Goal: Task Accomplishment & Management: Use online tool/utility

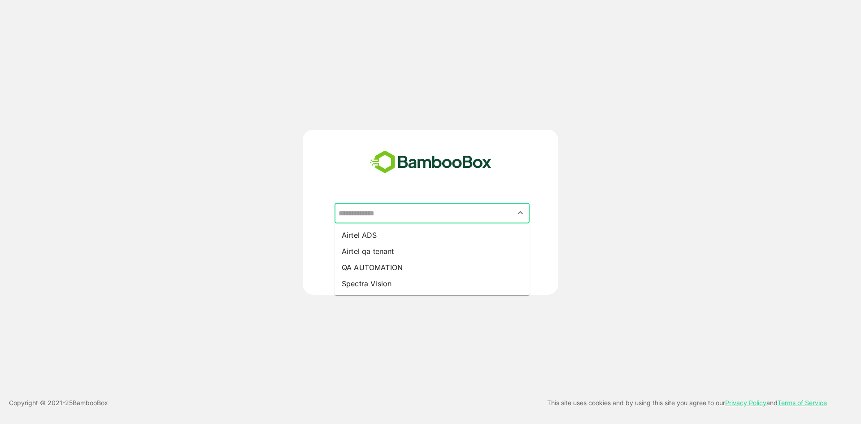
click at [391, 211] on input "text" at bounding box center [431, 212] width 191 height 17
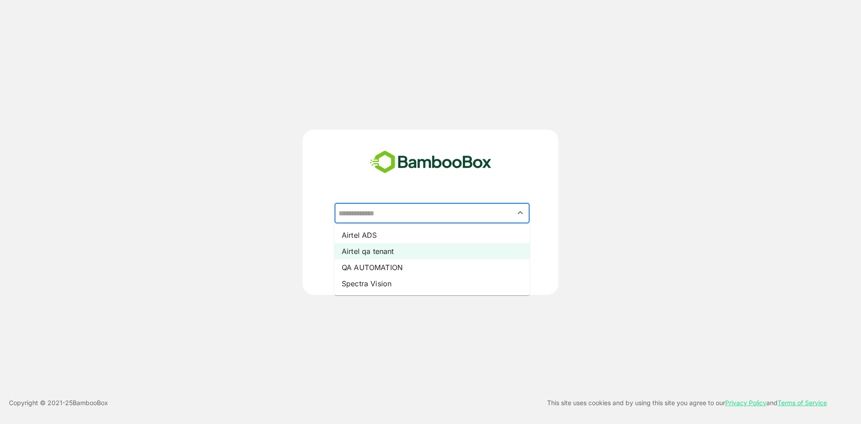
click at [399, 248] on li "Airtel qa tenant" at bounding box center [431, 251] width 195 height 16
type input "**********"
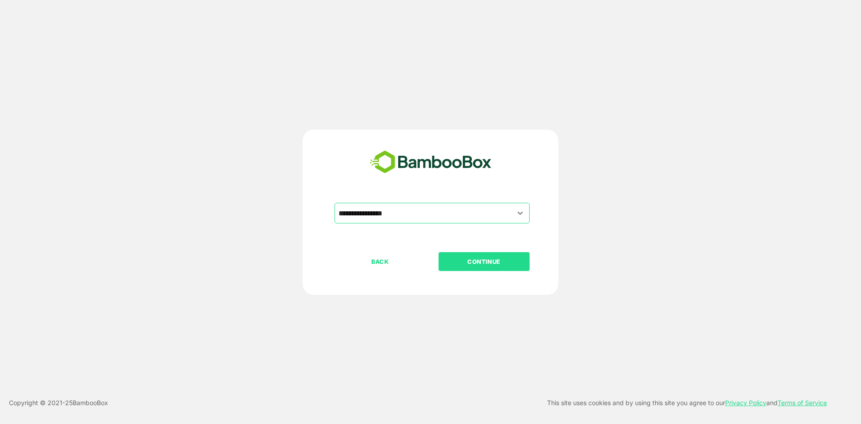
click at [477, 259] on p "CONTINUE" at bounding box center [484, 261] width 90 height 10
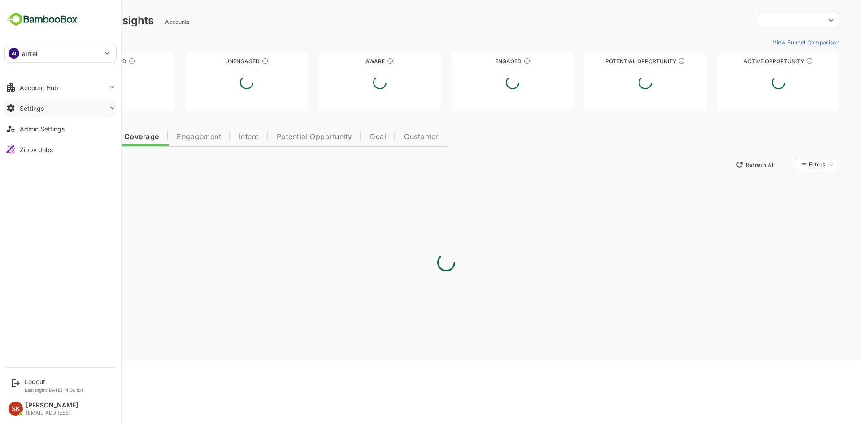
type input "********"
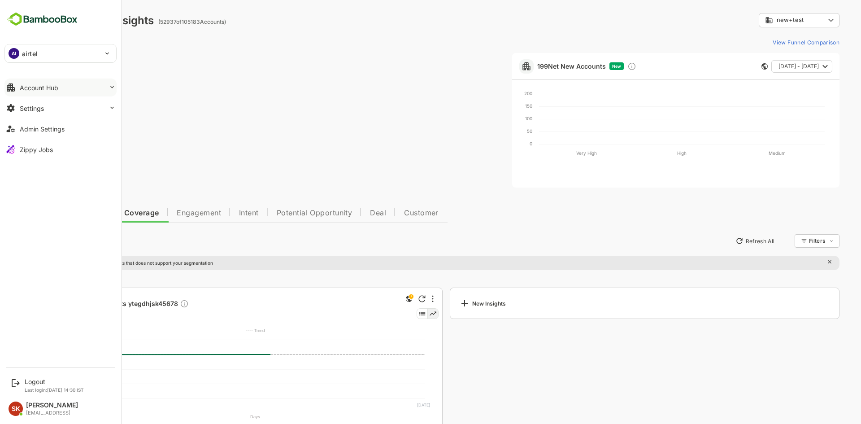
click at [43, 90] on div "Account Hub" at bounding box center [39, 88] width 39 height 8
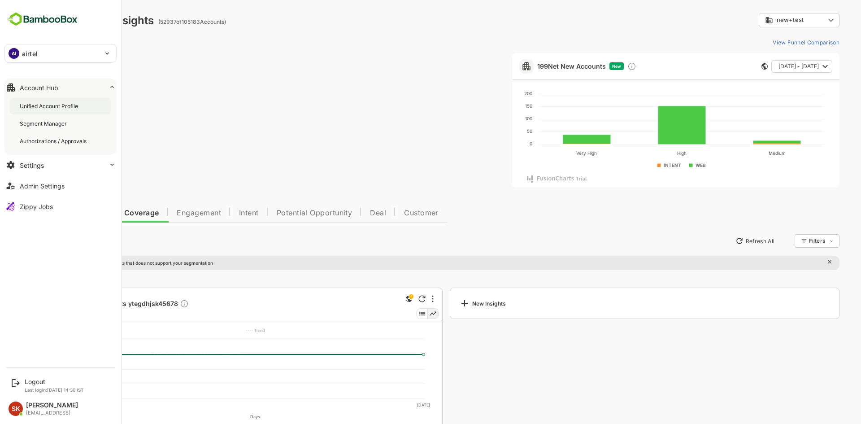
click at [52, 104] on div "Unified Account Profile" at bounding box center [50, 106] width 60 height 8
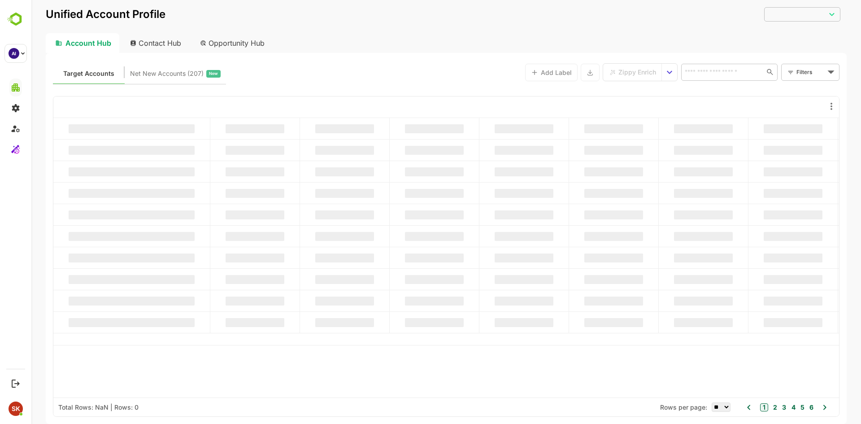
type input "********"
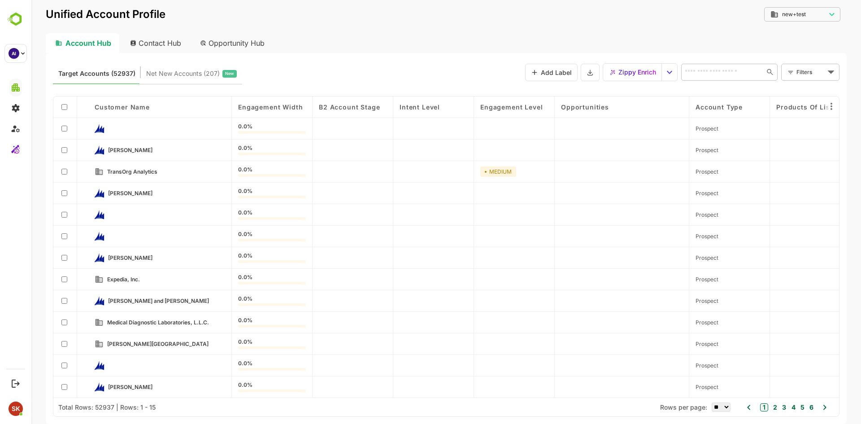
click at [64, 262] on div at bounding box center [65, 258] width 24 height 22
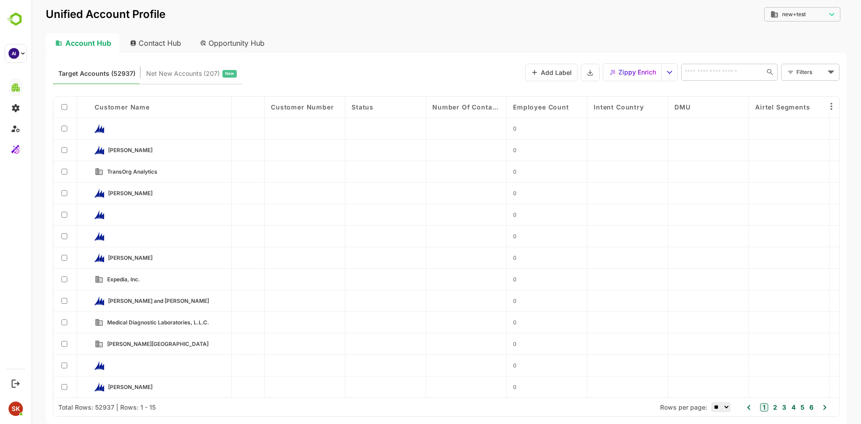
scroll to position [0, 4142]
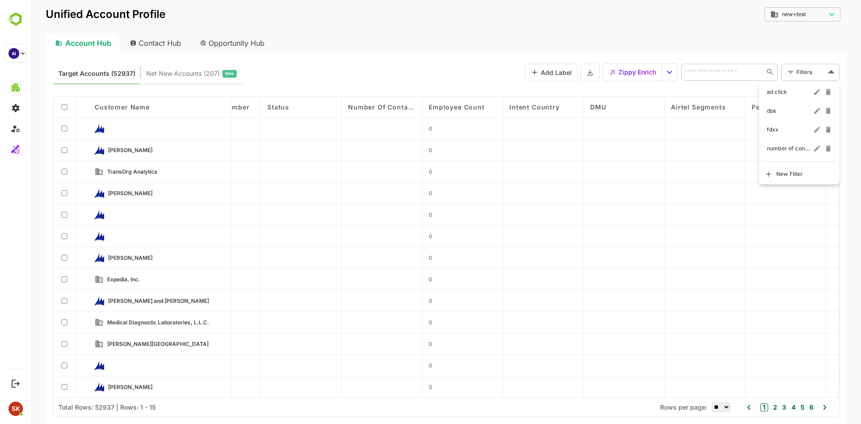
click at [821, 69] on body "Unified Account Profile new+test ******** ​ Account Hub Contact Hub Opportunity…" at bounding box center [445, 212] width 829 height 424
click at [787, 175] on span "New Filter" at bounding box center [789, 174] width 27 height 11
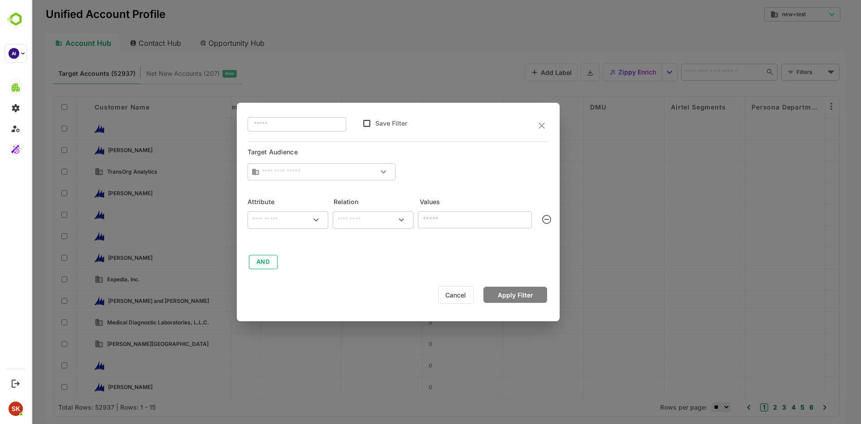
type input "**********"
click at [274, 214] on div "​" at bounding box center [287, 219] width 81 height 17
click at [284, 264] on p "Account Website" at bounding box center [281, 260] width 43 height 8
click at [373, 227] on div "​" at bounding box center [373, 219] width 81 height 17
type input "**********"
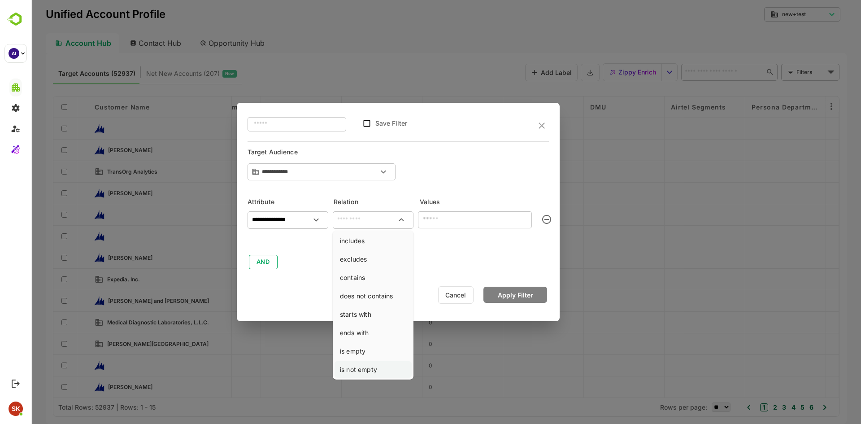
click at [371, 371] on li "is not empty" at bounding box center [372, 369] width 77 height 17
type input "**********"
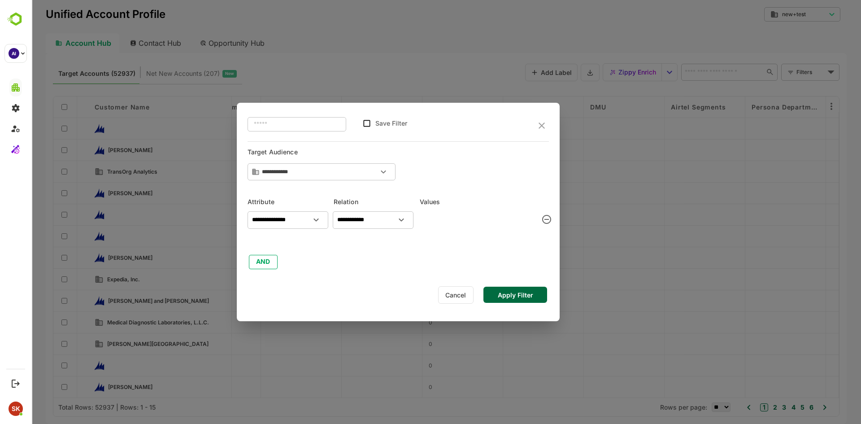
click at [507, 295] on button "Apply Filter" at bounding box center [515, 294] width 64 height 16
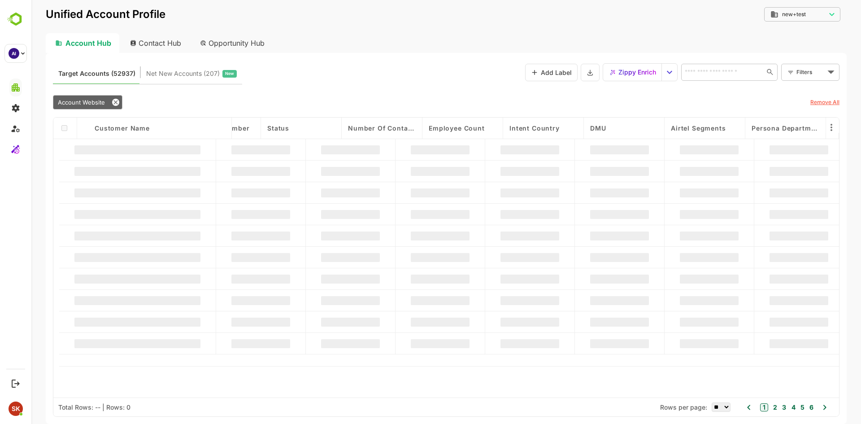
scroll to position [0, 4139]
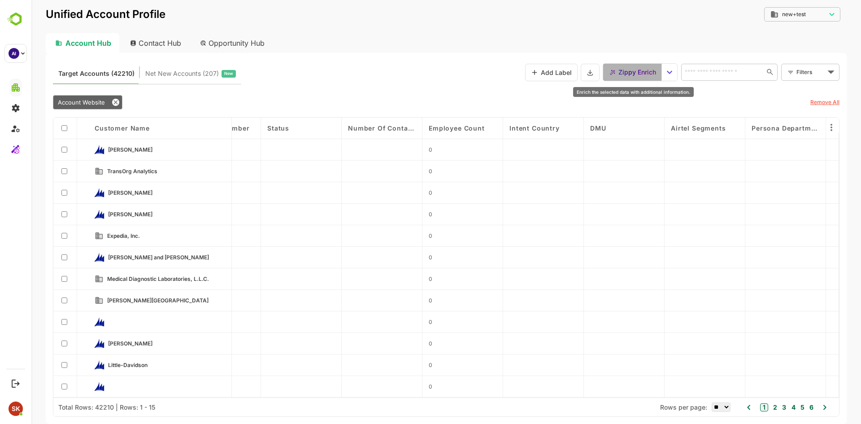
click at [621, 78] on span "Zippy Enrich" at bounding box center [637, 72] width 38 height 12
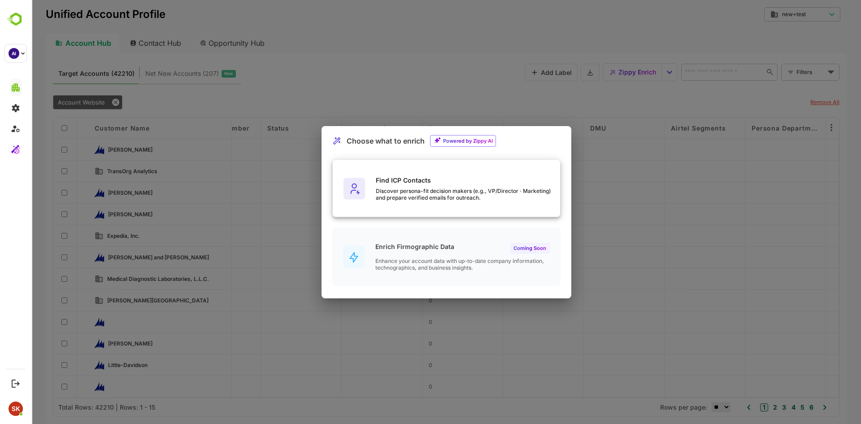
click at [450, 184] on div "Find ICP Contacts Discover persona-fit decision makers (e.g., VP/Director · Mar…" at bounding box center [468, 188] width 184 height 25
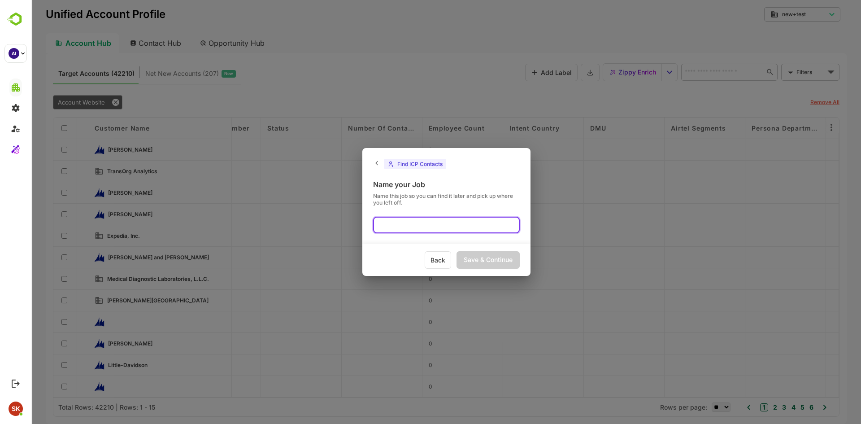
click at [432, 224] on input "text" at bounding box center [446, 224] width 147 height 17
type input "***"
click at [480, 263] on div "Save & Continue" at bounding box center [487, 259] width 63 height 17
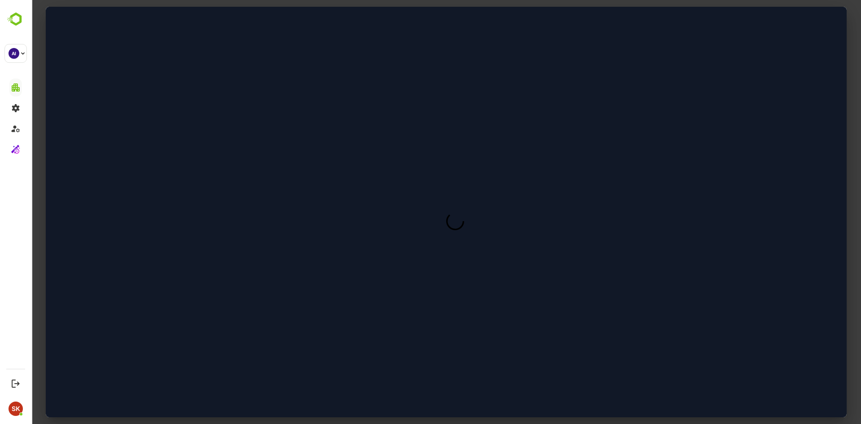
scroll to position [0, 0]
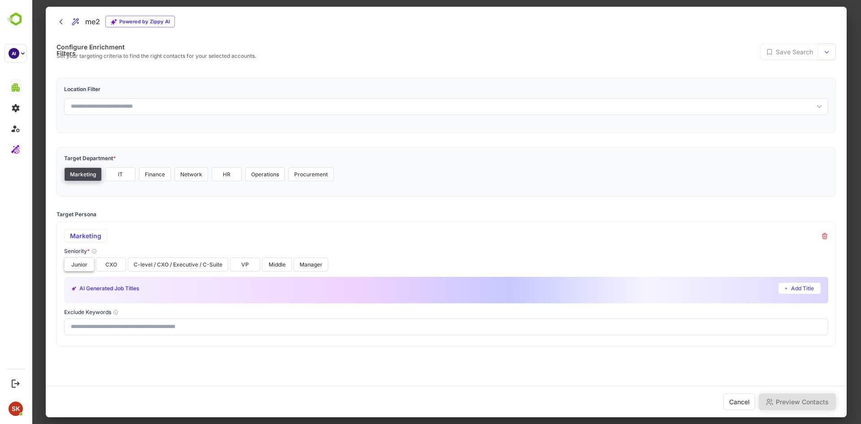
click at [77, 261] on button "Junior" at bounding box center [79, 264] width 30 height 14
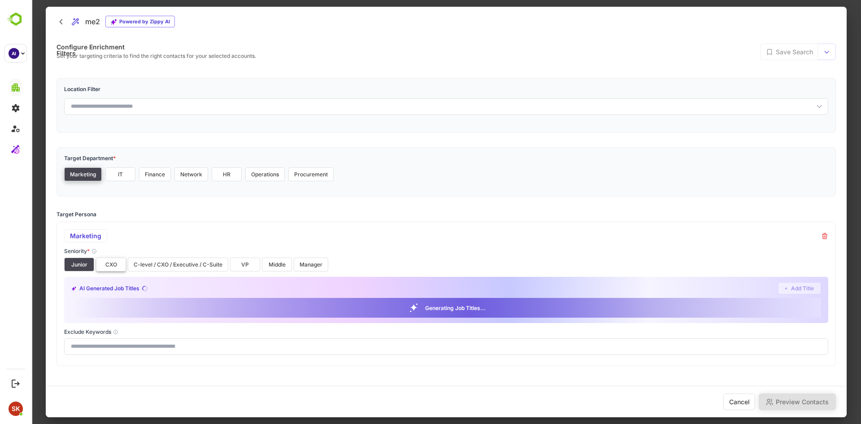
click at [110, 261] on button "CXO" at bounding box center [111, 264] width 30 height 14
click at [154, 264] on button "C-level / CXO / Executive / C-Suite" at bounding box center [178, 264] width 100 height 14
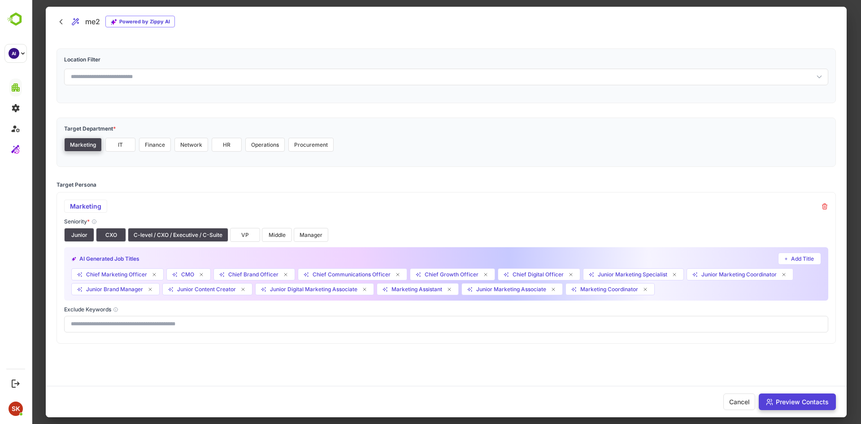
click at [815, 399] on button "Preview Contacts" at bounding box center [796, 401] width 77 height 17
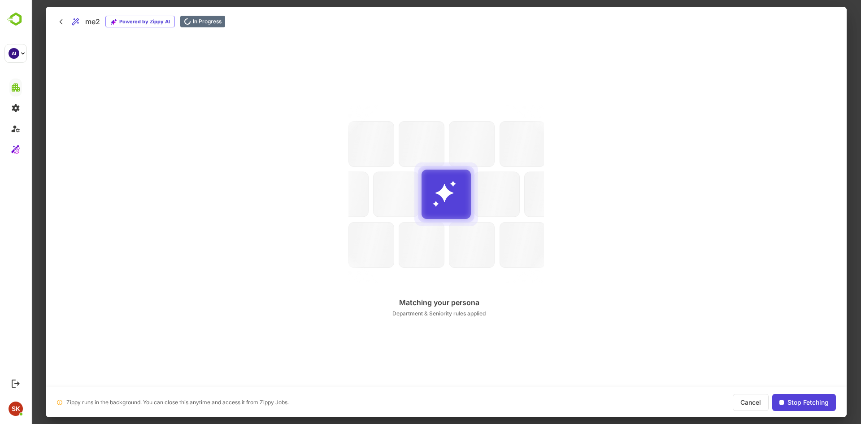
scroll to position [0, 0]
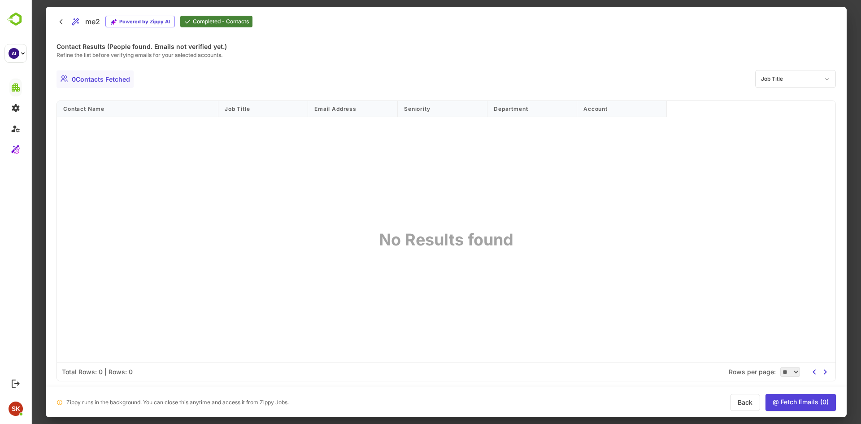
click at [744, 400] on button "Back" at bounding box center [745, 402] width 30 height 17
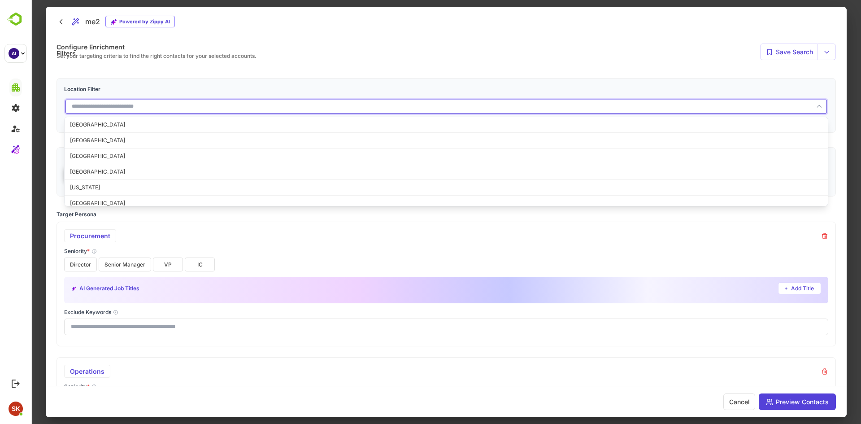
click at [129, 104] on input "text" at bounding box center [446, 106] width 764 height 17
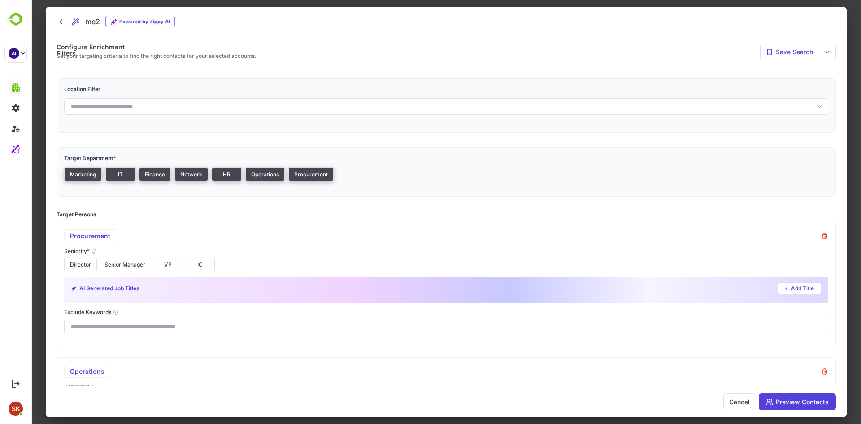
click at [112, 84] on div "Location Filter" at bounding box center [445, 105] width 779 height 55
click at [37, 218] on div at bounding box center [445, 212] width 829 height 424
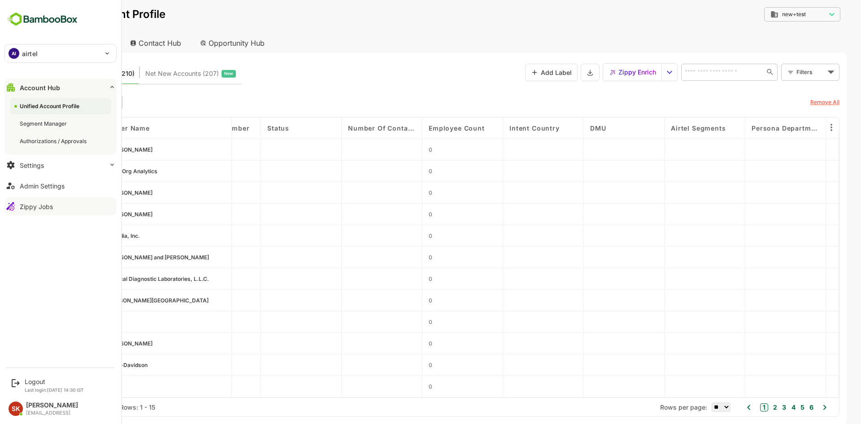
click at [50, 203] on div "Zippy Jobs" at bounding box center [36, 207] width 33 height 8
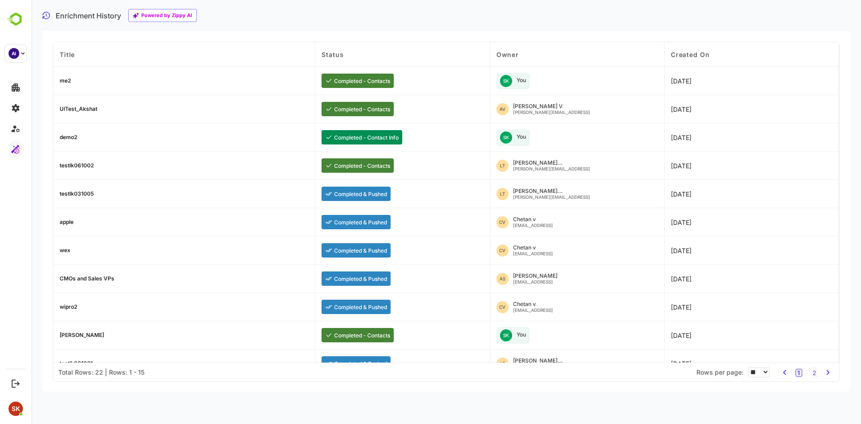
click at [66, 82] on div "me2" at bounding box center [65, 80] width 11 height 5
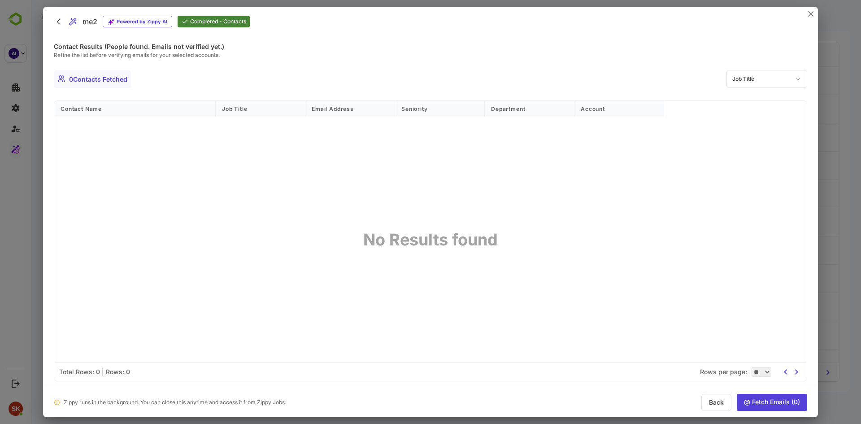
click at [760, 78] on div "Job Title" at bounding box center [766, 79] width 81 height 18
click at [728, 114] on input "text" at bounding box center [722, 116] width 63 height 15
type input "***"
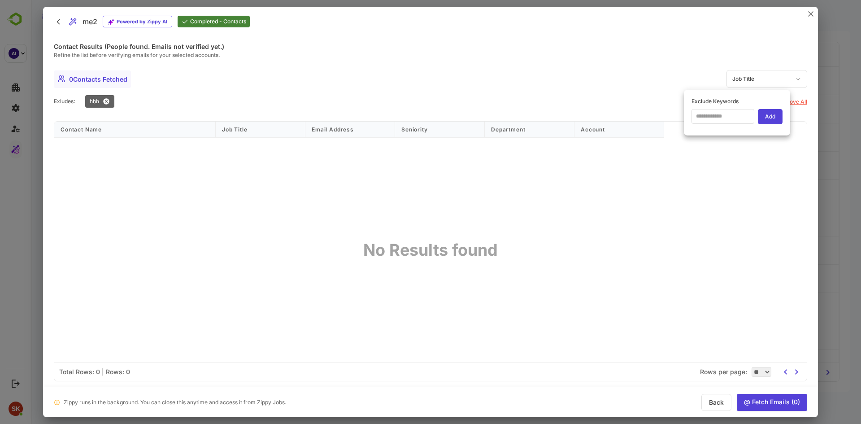
click at [512, 211] on div at bounding box center [430, 212] width 775 height 410
click at [512, 211] on div "Contact Name Job Title Email Address Seniority Department Account No Results fo…" at bounding box center [430, 241] width 752 height 240
click at [800, 100] on div "Remove All" at bounding box center [792, 102] width 29 height 8
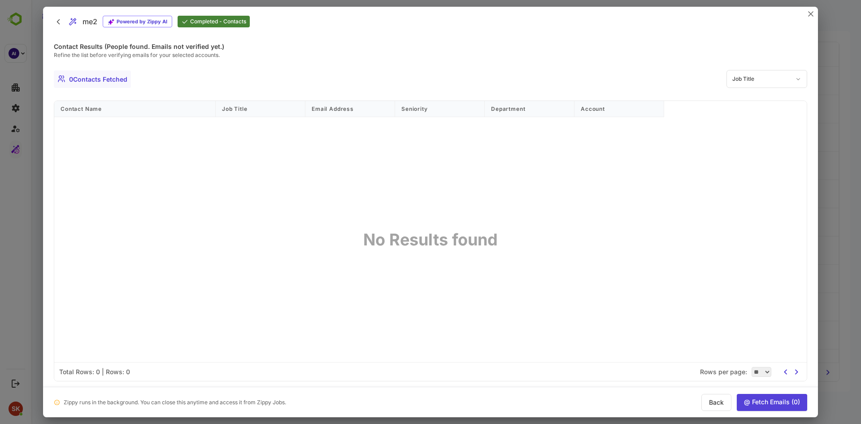
click at [641, 195] on div "Contact Name Job Title Email Address Seniority Department Account No Results fo…" at bounding box center [430, 231] width 752 height 261
click at [810, 15] on icon "close" at bounding box center [810, 13] width 5 height 5
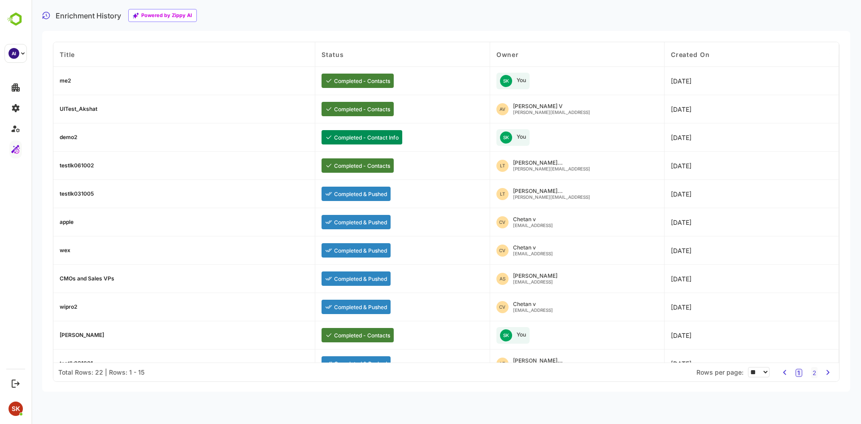
click at [78, 108] on div "UITest_Akshat" at bounding box center [79, 108] width 38 height 5
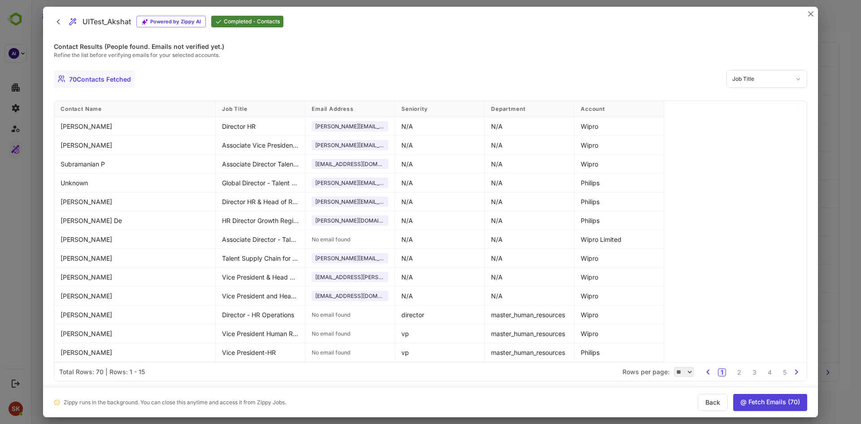
click at [751, 401] on button "@ Fetch Emails ( 70 )" at bounding box center [770, 402] width 74 height 17
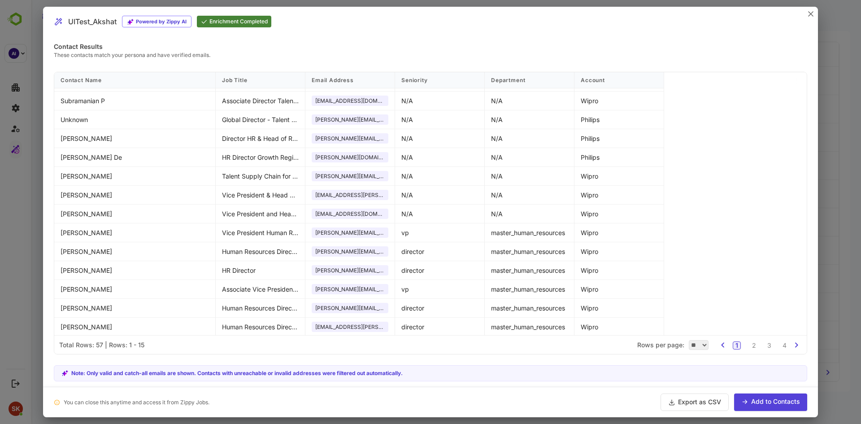
scroll to position [36, 0]
click at [779, 403] on button "Add to Contacts" at bounding box center [770, 401] width 73 height 17
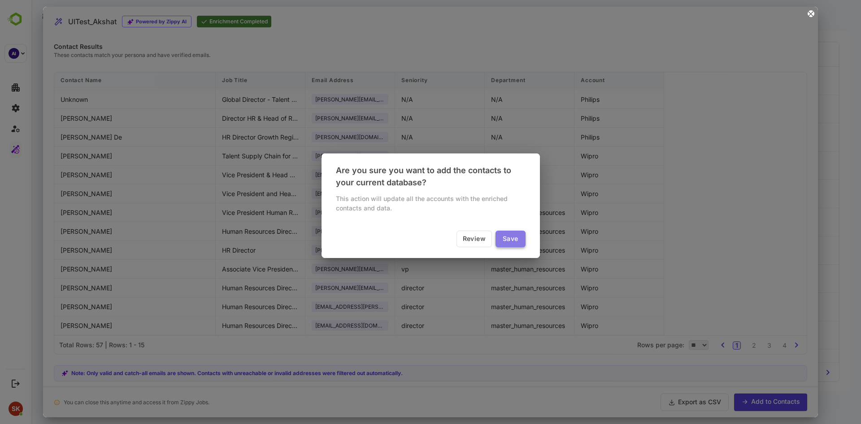
click at [516, 237] on button "Save" at bounding box center [510, 238] width 30 height 17
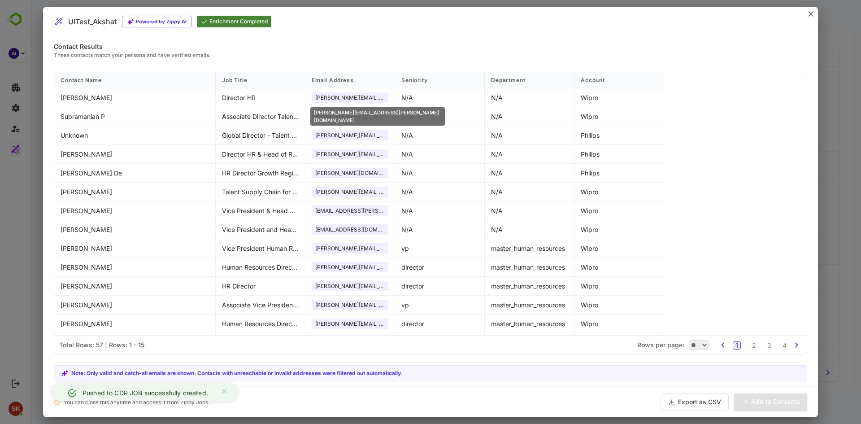
click at [335, 97] on span "[PERSON_NAME][EMAIL_ADDRESS][PERSON_NAME][DOMAIN_NAME]" at bounding box center [349, 97] width 69 height 7
click at [326, 113] on div "[PERSON_NAME][EMAIL_ADDRESS][PERSON_NAME][DOMAIN_NAME]" at bounding box center [377, 116] width 134 height 18
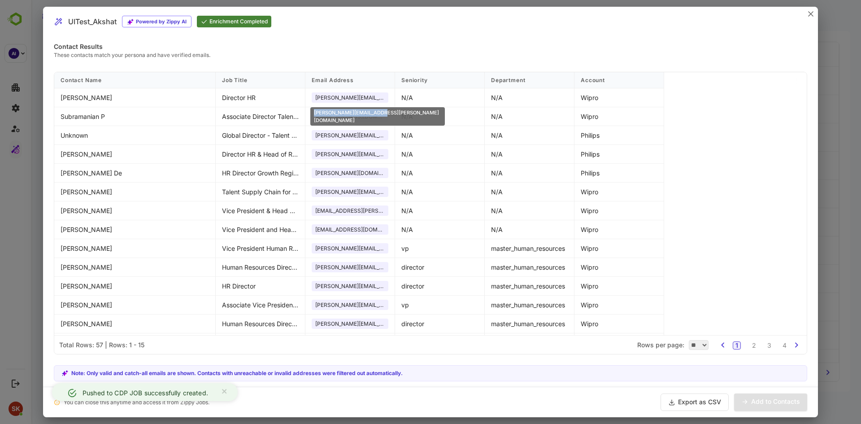
click at [326, 113] on div "[PERSON_NAME][EMAIL_ADDRESS][PERSON_NAME][DOMAIN_NAME]" at bounding box center [377, 116] width 134 height 18
copy div "[PERSON_NAME][EMAIL_ADDRESS][PERSON_NAME][DOMAIN_NAME]"
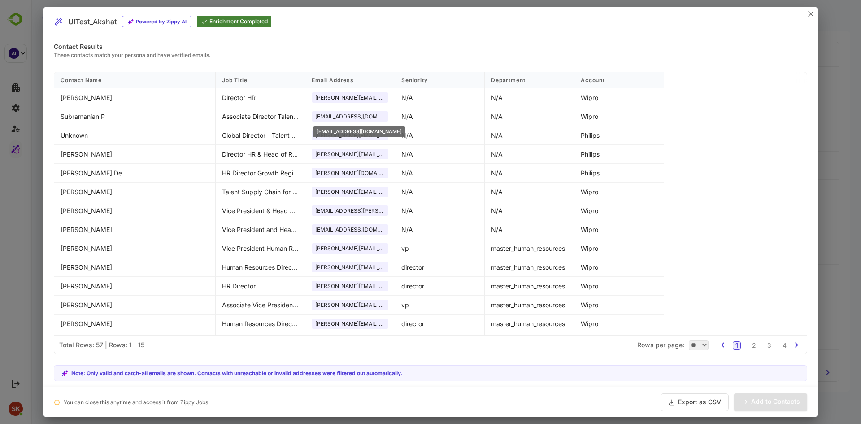
click at [325, 117] on span "[EMAIL_ADDRESS][DOMAIN_NAME]" at bounding box center [349, 116] width 69 height 7
click at [323, 133] on div "[EMAIL_ADDRESS][DOMAIN_NAME]" at bounding box center [359, 131] width 92 height 11
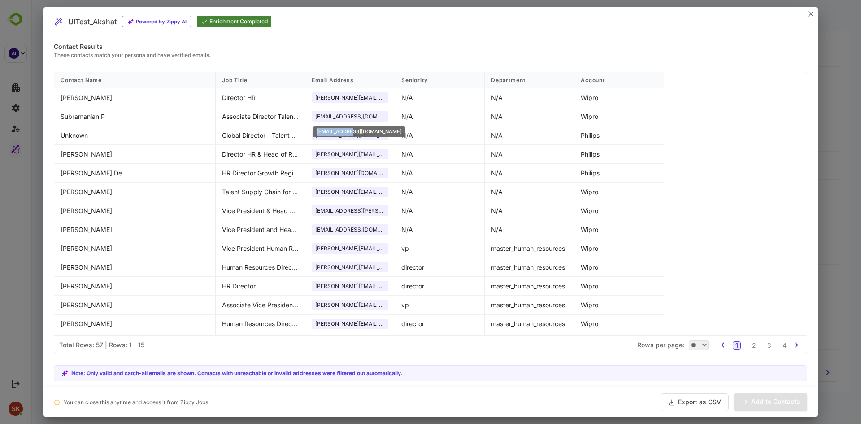
click at [323, 133] on div "[EMAIL_ADDRESS][DOMAIN_NAME]" at bounding box center [359, 131] width 92 height 11
copy div "[EMAIL_ADDRESS][DOMAIN_NAME]"
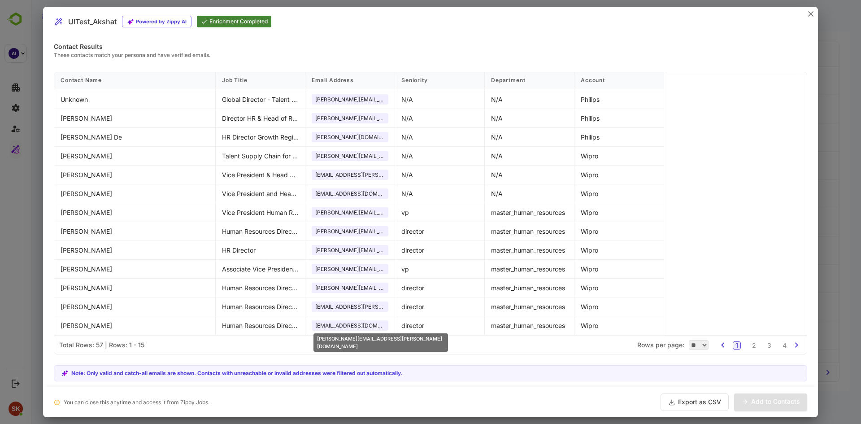
scroll to position [0, 0]
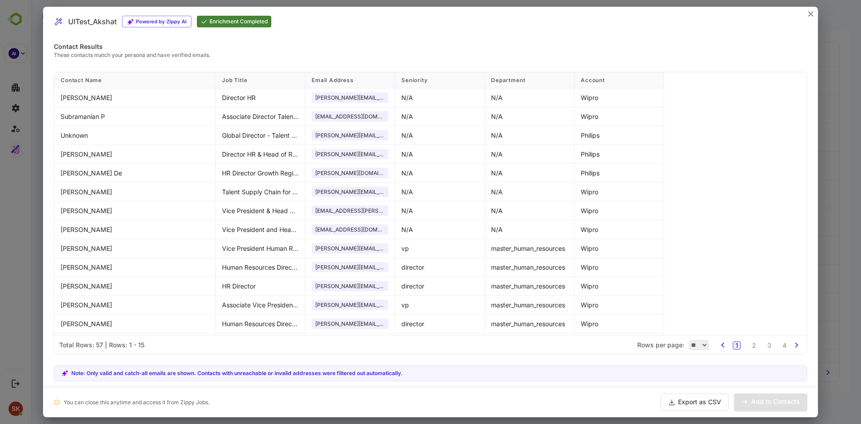
click at [687, 396] on button "Export as CSV" at bounding box center [694, 401] width 68 height 17
click at [430, 30] on div "UITest_Akshat Powered by Zippy AI Enrichment Completed" at bounding box center [430, 22] width 775 height 30
click at [810, 13] on icon "close" at bounding box center [810, 14] width 4 height 4
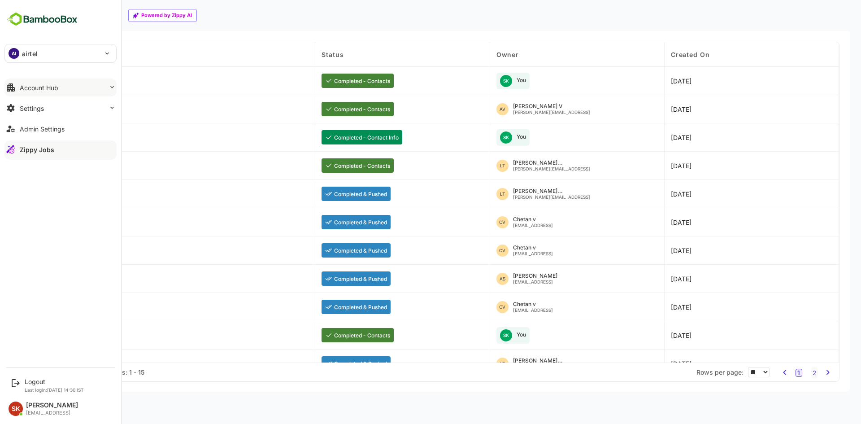
click at [57, 91] on button "Account Hub" at bounding box center [60, 87] width 112 height 18
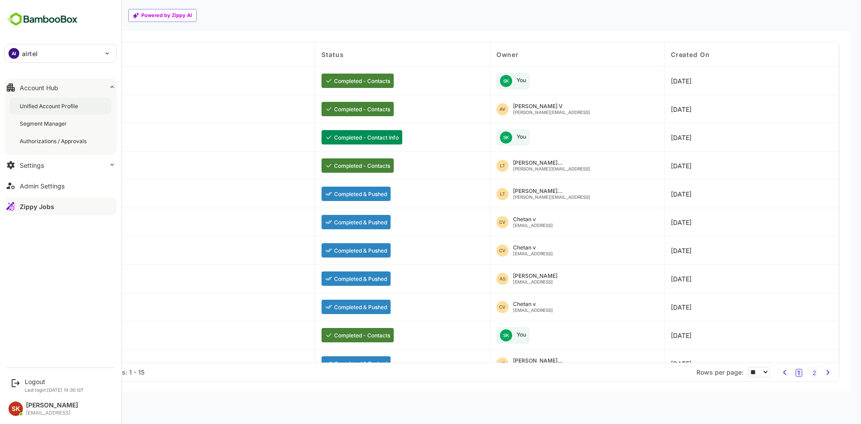
click at [54, 106] on div "Unified Account Profile" at bounding box center [50, 106] width 60 height 8
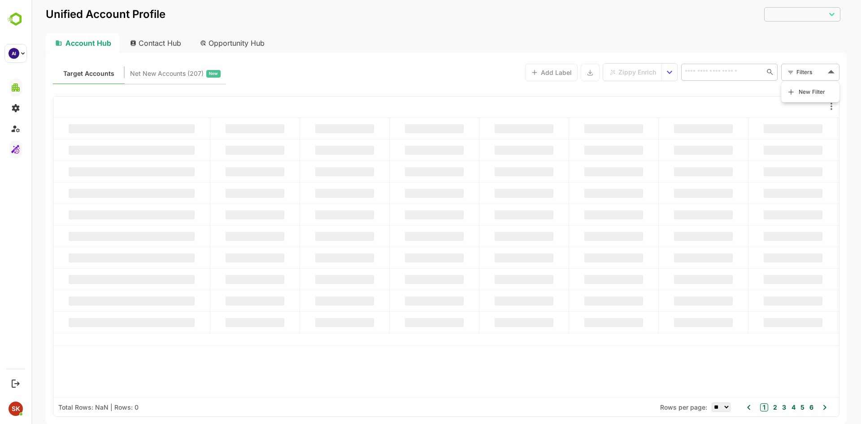
click at [817, 71] on body "Unified Account Profile ​ ​ Account Hub Contact Hub Opportunity Hub Target Acco…" at bounding box center [445, 212] width 829 height 424
type input "********"
click at [819, 91] on span "New Filter" at bounding box center [811, 92] width 27 height 11
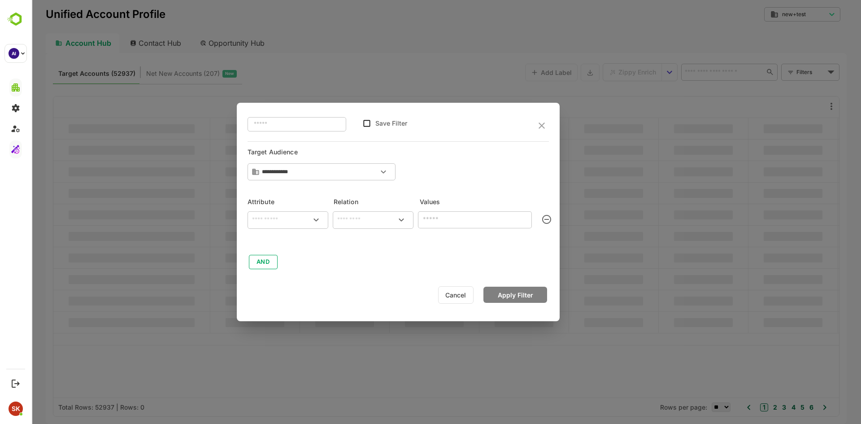
click at [279, 220] on input "text" at bounding box center [287, 219] width 77 height 11
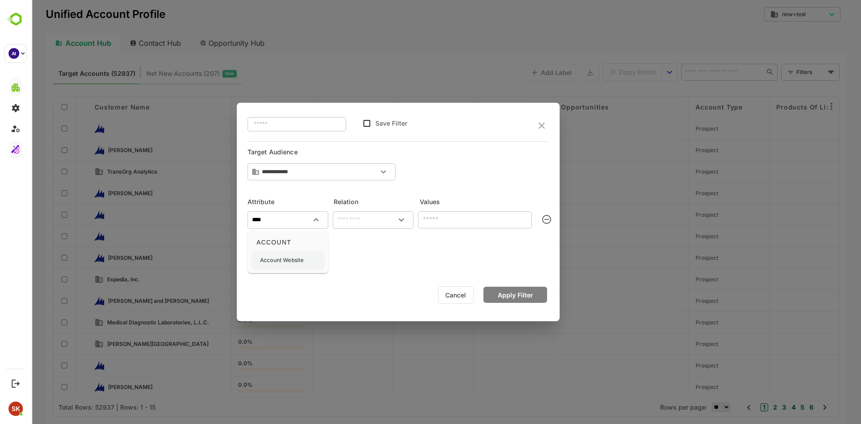
click at [298, 262] on p "Account Website" at bounding box center [281, 260] width 43 height 8
type input "**********"
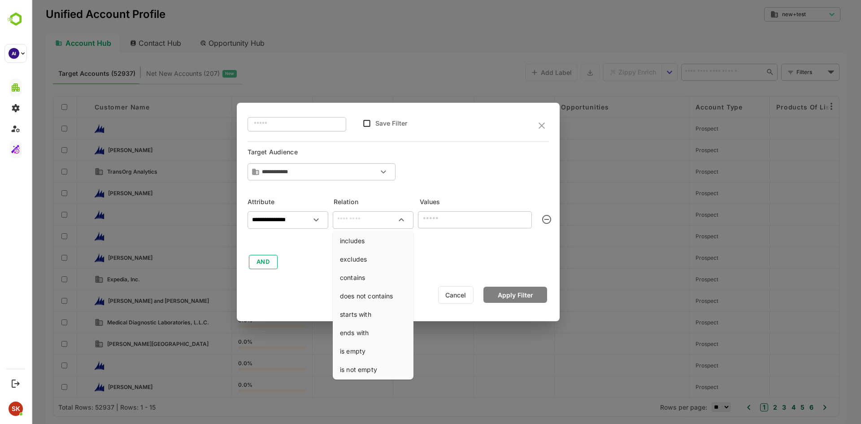
click at [361, 222] on input "text" at bounding box center [372, 219] width 77 height 11
click at [368, 278] on li "contains" at bounding box center [372, 277] width 77 height 17
type input "********"
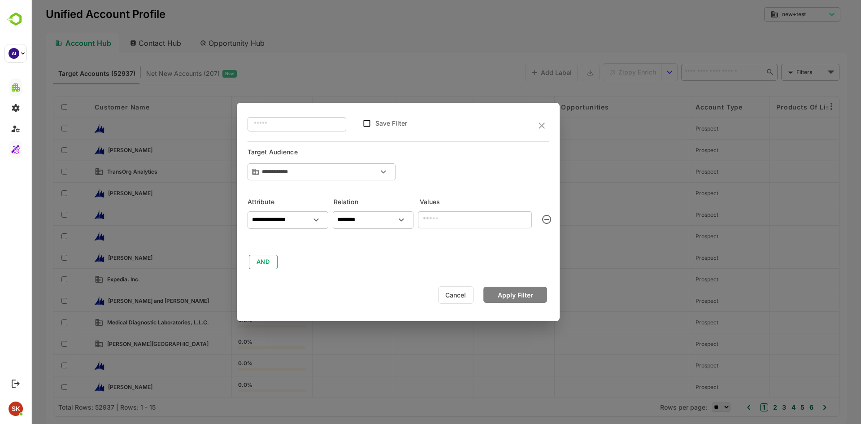
click at [444, 218] on input "text" at bounding box center [475, 219] width 114 height 17
type input "*****"
click at [513, 290] on button "Apply Filter" at bounding box center [515, 294] width 64 height 16
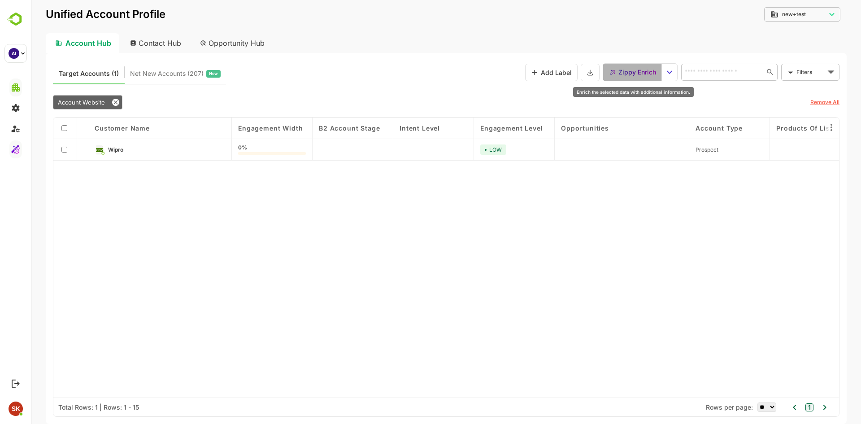
click at [638, 69] on span "Zippy Enrich" at bounding box center [637, 72] width 38 height 12
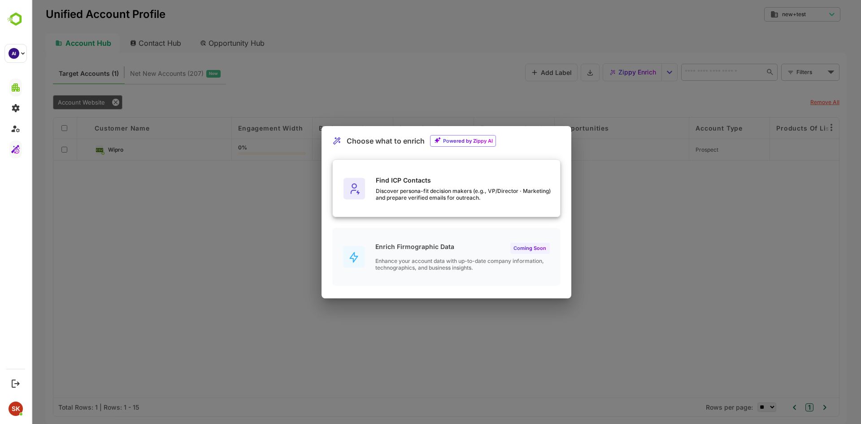
click at [426, 196] on div "Discover persona-fit decision makers (e.g., VP/Director · Marketing) and prepar…" at bounding box center [468, 193] width 184 height 13
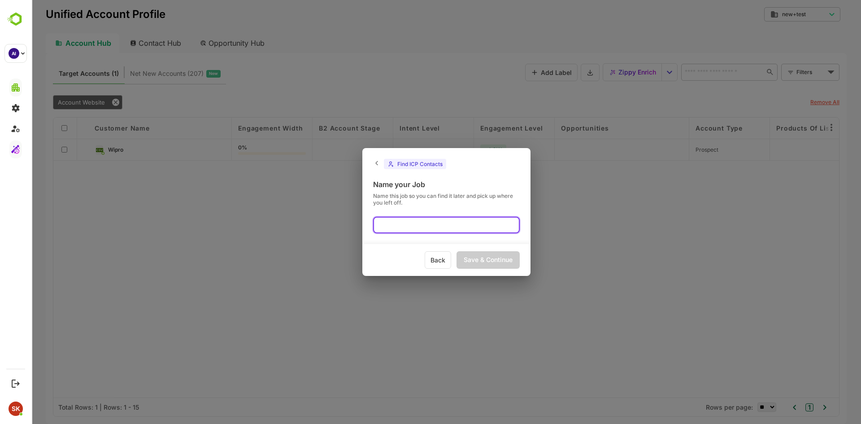
click at [434, 228] on input "text" at bounding box center [446, 224] width 147 height 17
click at [486, 259] on div "Save & Continue" at bounding box center [487, 259] width 63 height 17
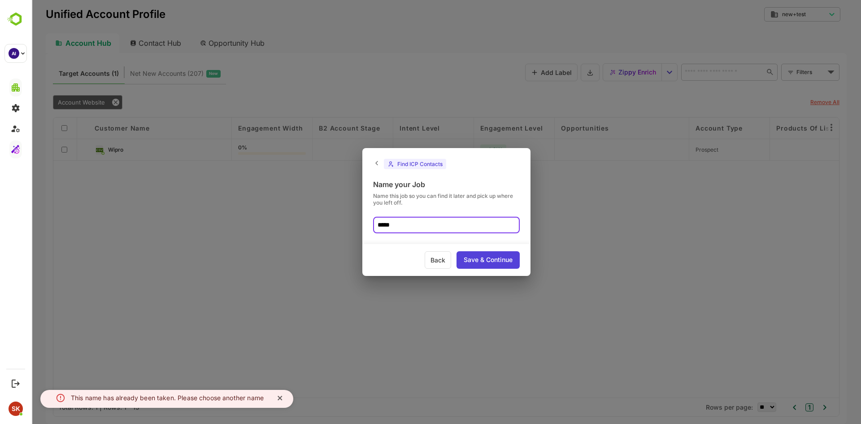
click at [433, 226] on input "*****" at bounding box center [446, 224] width 147 height 17
click at [481, 259] on div "Save & Continue" at bounding box center [487, 259] width 63 height 17
click at [415, 225] on input "******" at bounding box center [446, 224] width 147 height 17
type input "******"
click at [494, 259] on div "Save & Continue" at bounding box center [487, 259] width 63 height 17
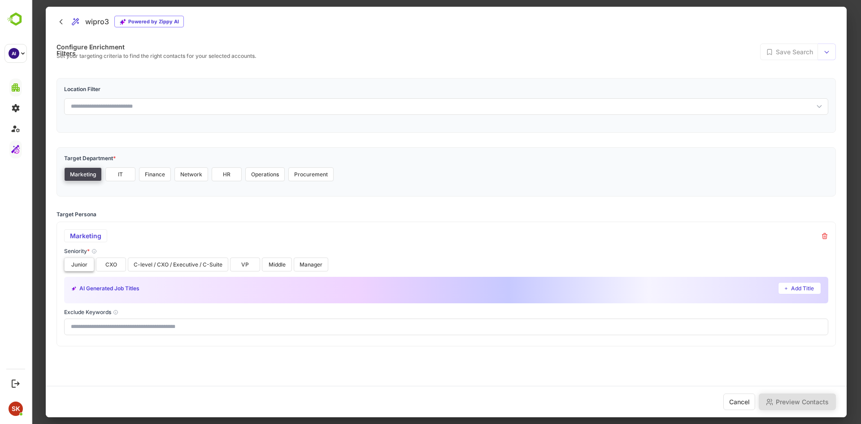
click at [78, 263] on button "Junior" at bounding box center [79, 264] width 30 height 14
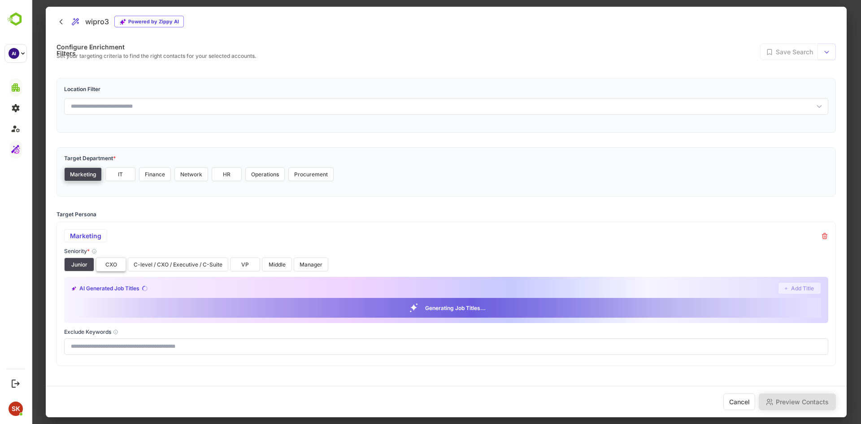
click at [108, 263] on button "CXO" at bounding box center [111, 264] width 30 height 14
click at [165, 260] on button "C-level / CXO / Executive / C-Suite" at bounding box center [178, 264] width 100 height 14
click at [243, 262] on button "VP" at bounding box center [245, 264] width 30 height 14
click at [305, 263] on button "Manager" at bounding box center [311, 264] width 35 height 14
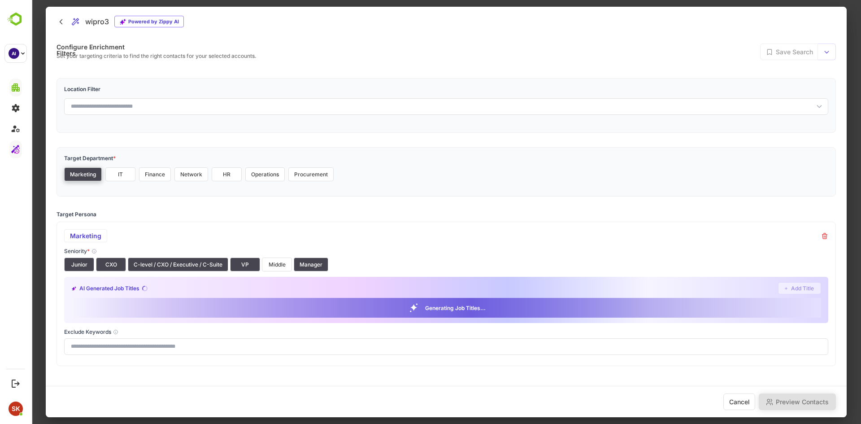
scroll to position [30, 0]
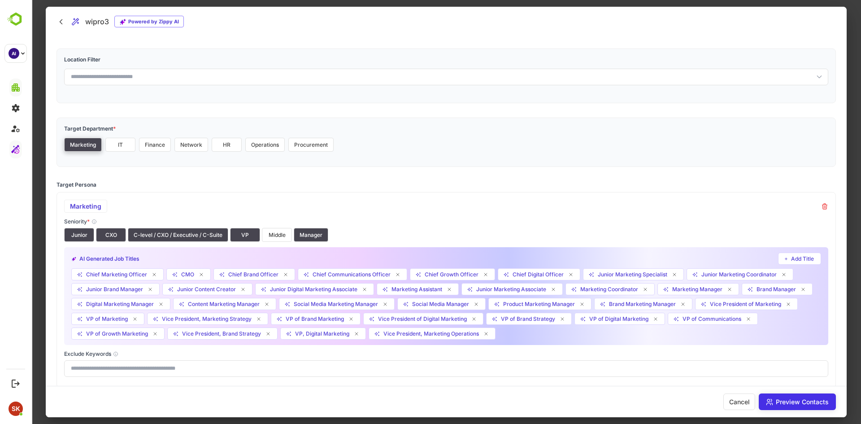
click at [804, 399] on button "Preview Contacts" at bounding box center [796, 401] width 77 height 17
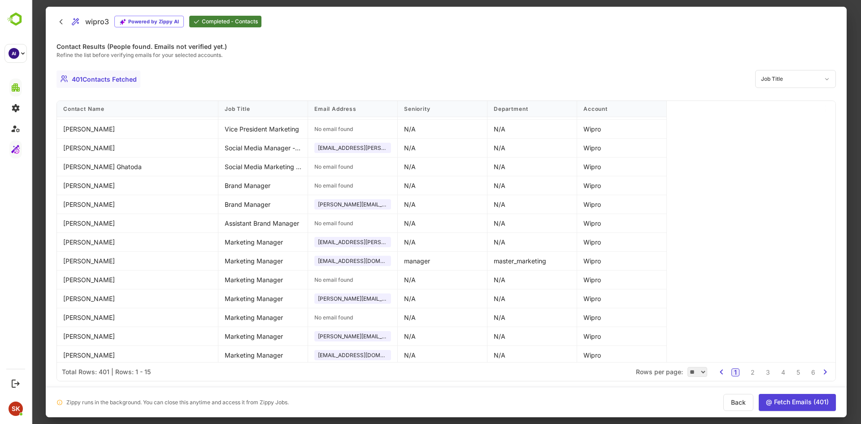
scroll to position [0, 0]
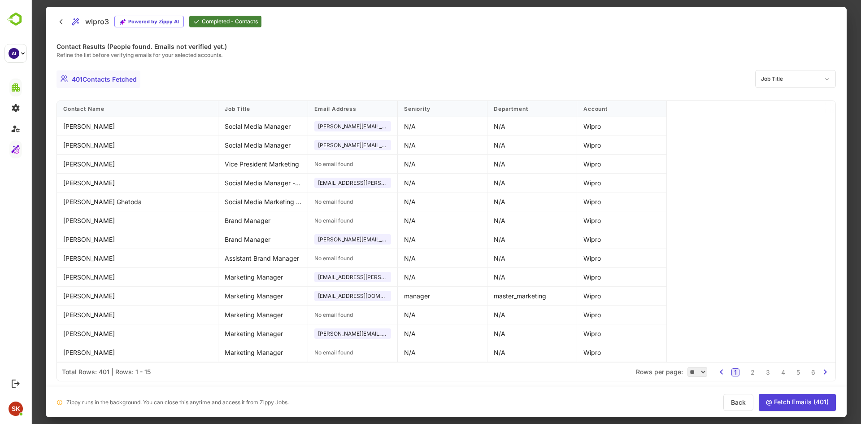
click at [784, 401] on button "@ Fetch Emails ( 401 )" at bounding box center [796, 402] width 77 height 17
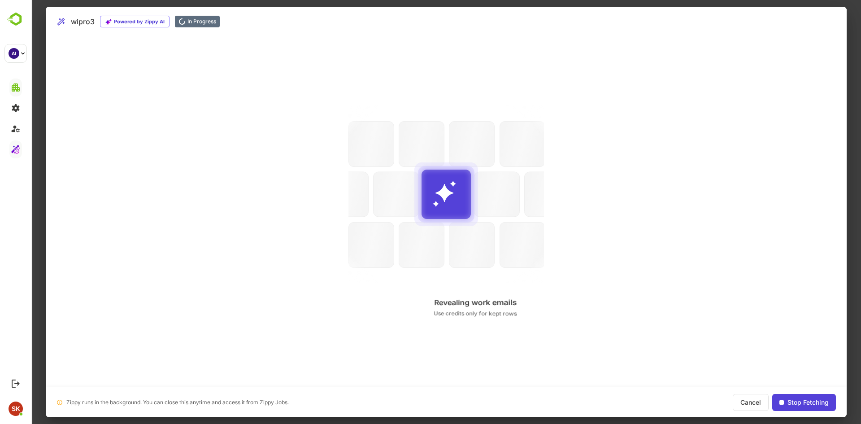
drag, startPoint x: 414, startPoint y: 305, endPoint x: 232, endPoint y: 291, distance: 182.9
click at [232, 291] on div "Search Engines Search Engines Verifying emails MX + deliverability checks Revea…" at bounding box center [446, 211] width 801 height 350
drag, startPoint x: 455, startPoint y: 312, endPoint x: 277, endPoint y: 311, distance: 177.5
click at [277, 311] on div "Search Engines Search Engines Verifying emails MX + deliverability checks Revea…" at bounding box center [446, 211] width 801 height 350
drag, startPoint x: 420, startPoint y: 315, endPoint x: 218, endPoint y: 312, distance: 202.2
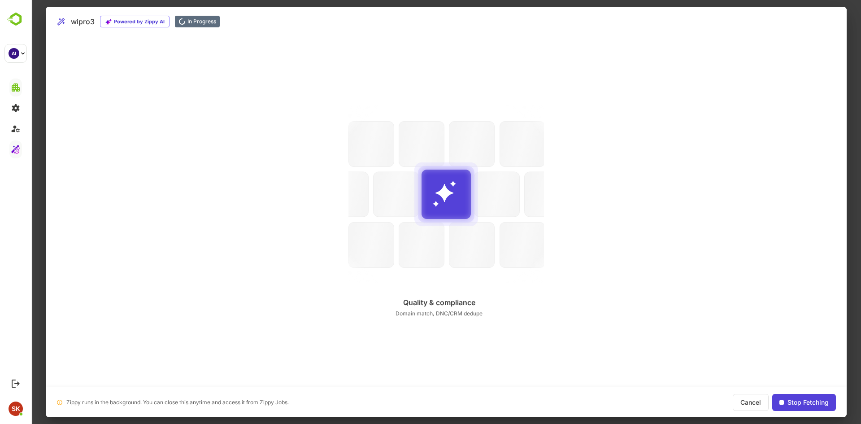
click at [218, 312] on div "Search Engines Search Engines Verifying emails MX + deliverability checks Revea…" at bounding box center [446, 211] width 801 height 350
click at [578, 293] on div "Search Engines Search Engines Verifying emails MX + deliverability checks Revea…" at bounding box center [446, 211] width 801 height 350
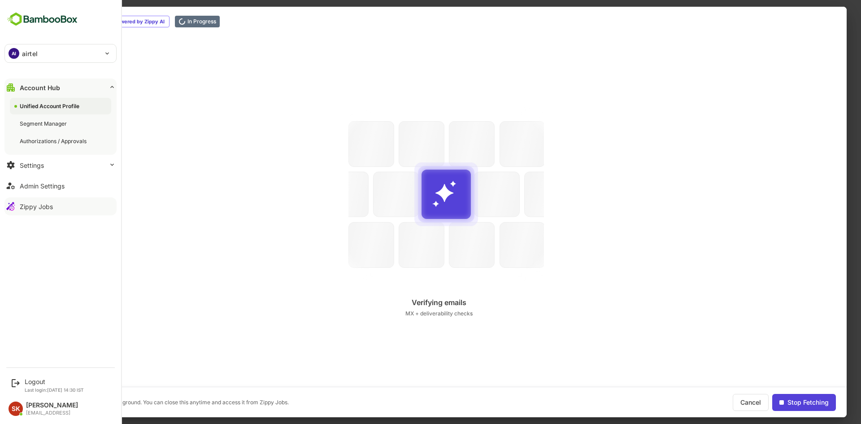
click at [33, 203] on div "Zippy Jobs" at bounding box center [36, 207] width 33 height 8
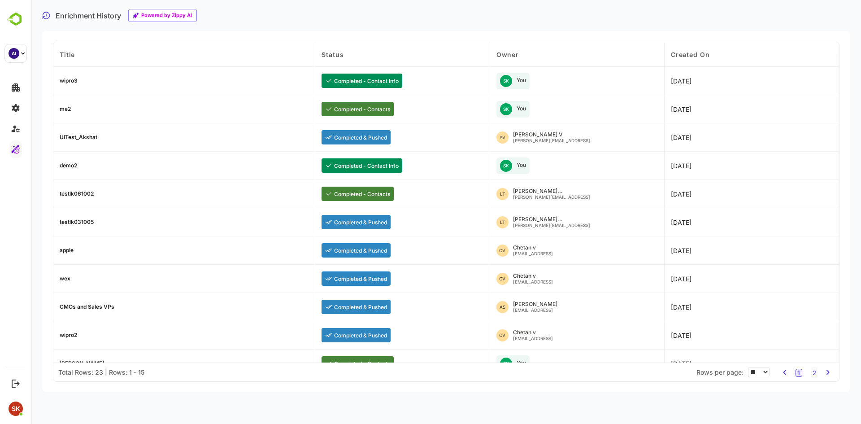
click at [64, 82] on div "wipro3" at bounding box center [69, 80] width 18 height 5
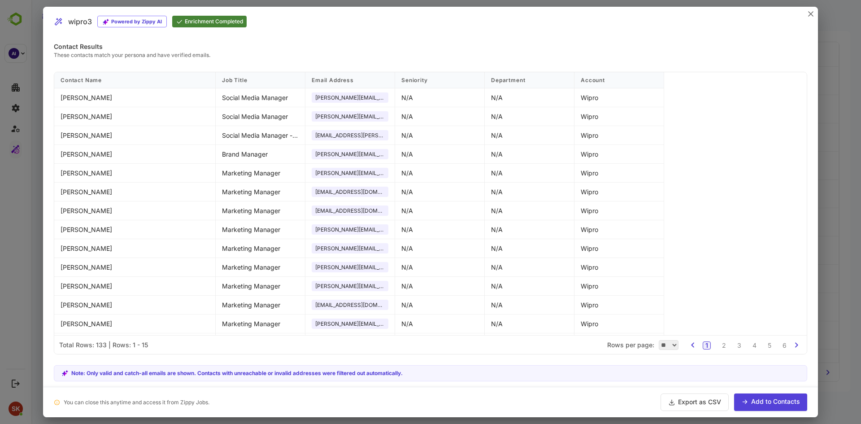
click at [768, 402] on button "Add to Contacts" at bounding box center [770, 401] width 73 height 17
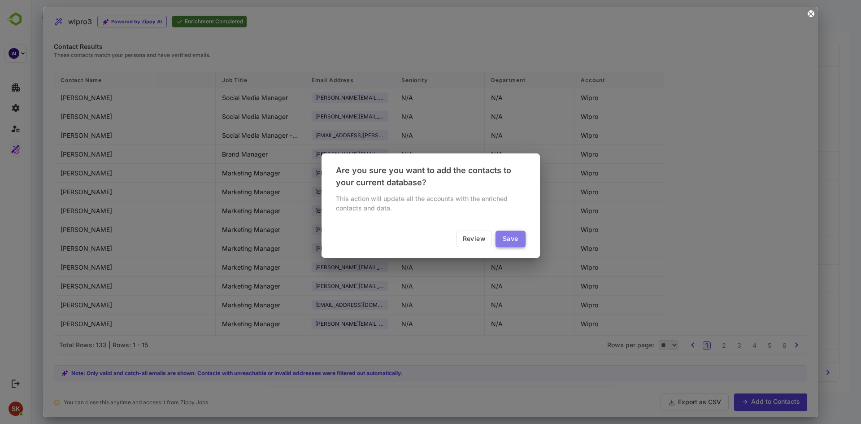
click at [519, 244] on button "Save" at bounding box center [510, 238] width 30 height 17
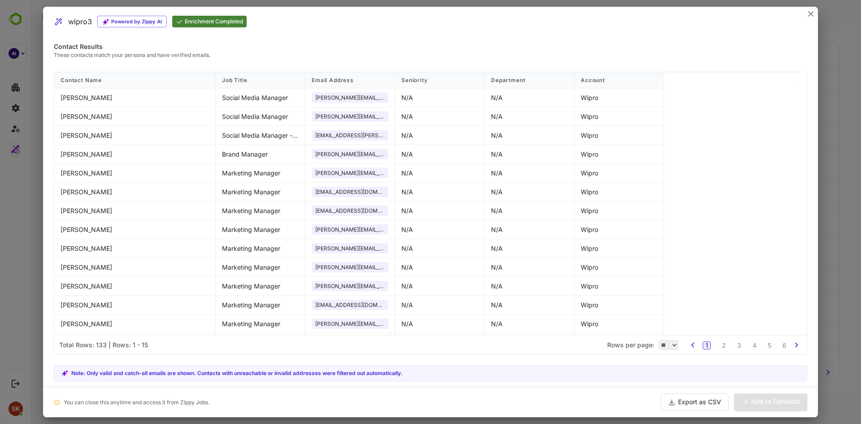
click at [845, 175] on div at bounding box center [430, 212] width 861 height 424
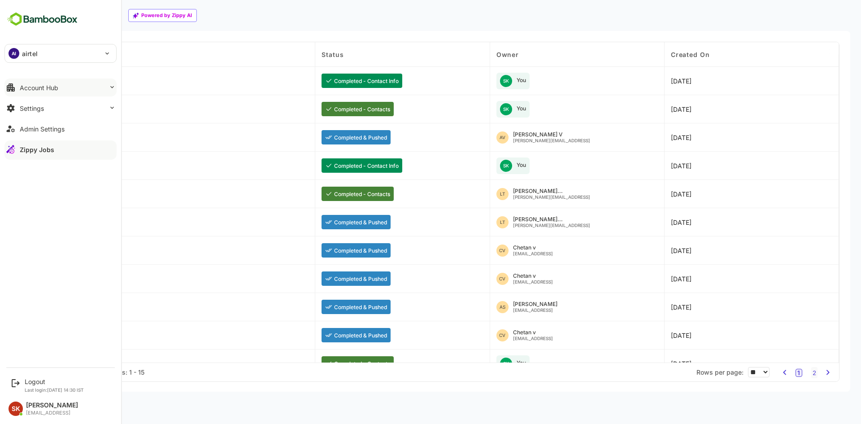
click at [46, 90] on div "Account Hub" at bounding box center [39, 88] width 39 height 8
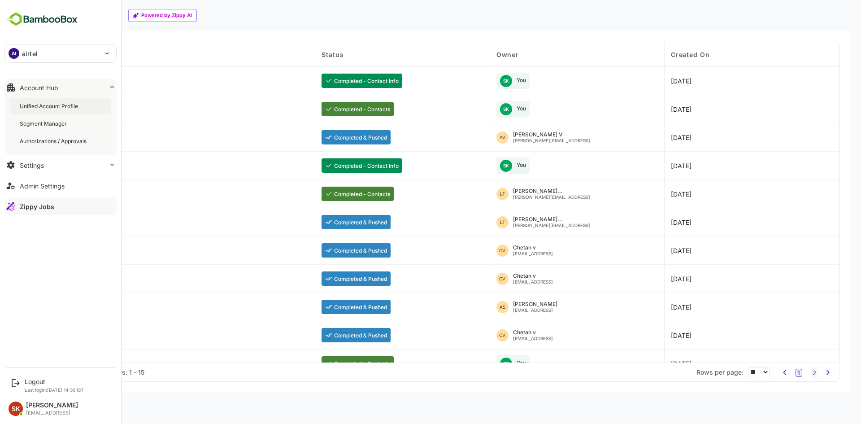
click at [40, 108] on div "Unified Account Profile" at bounding box center [50, 106] width 60 height 8
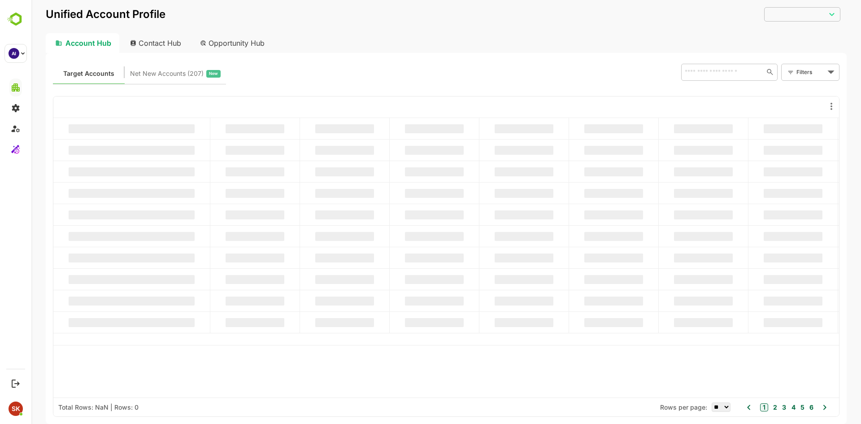
type input "********"
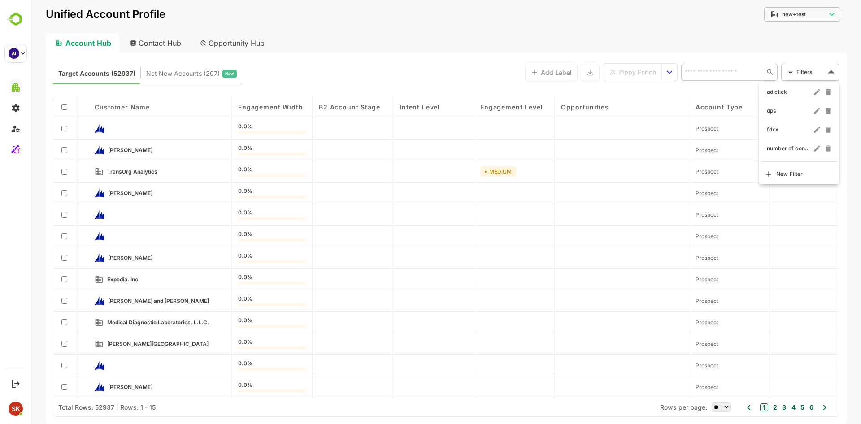
click at [838, 78] on body "Unified Account Profile new+test ******** ​ Account Hub Contact Hub Opportunity…" at bounding box center [445, 212] width 829 height 424
click at [706, 70] on div at bounding box center [445, 212] width 829 height 424
click at [706, 70] on input "text" at bounding box center [721, 71] width 78 height 11
type input "*****"
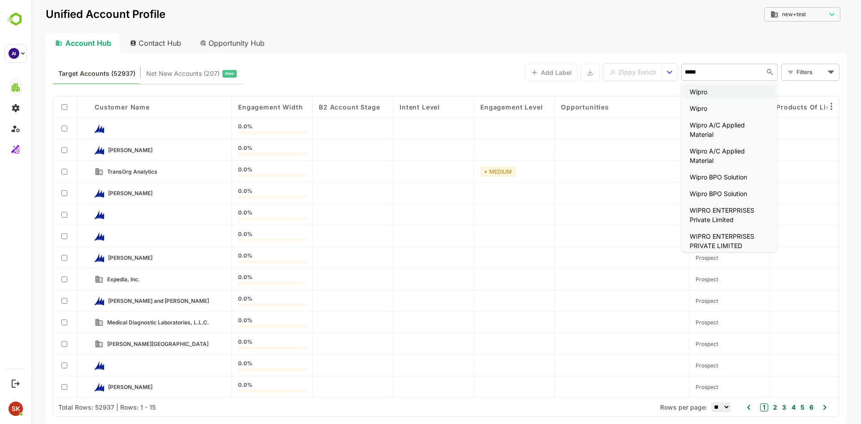
click at [703, 93] on li "Wipro" at bounding box center [728, 91] width 93 height 15
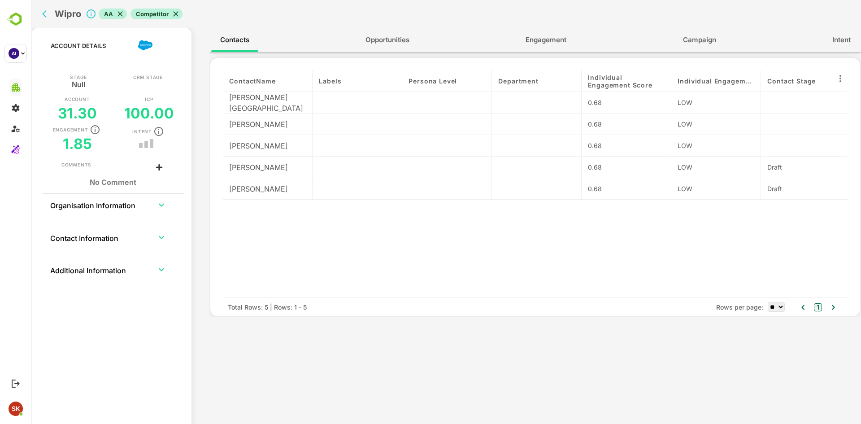
click at [135, 206] on th "Organisation Information" at bounding box center [98, 205] width 96 height 22
click at [160, 208] on icon "expand row" at bounding box center [161, 204] width 11 height 11
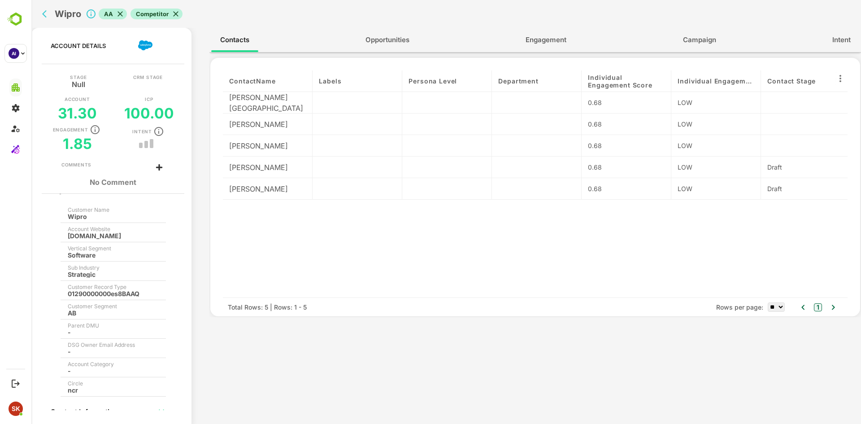
scroll to position [16, 0]
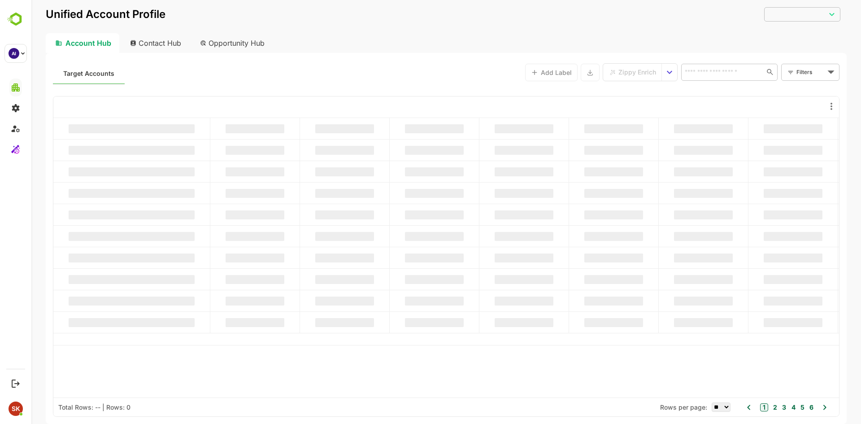
type input "********"
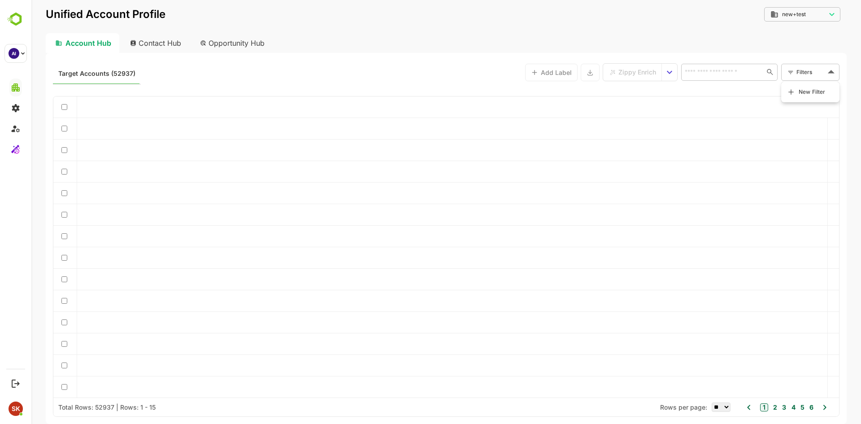
click at [805, 71] on body "Unified Account Profile new+test ******** ​ Account Hub Contact Hub Opportunity…" at bounding box center [445, 212] width 829 height 424
click at [797, 87] on ul "New Filter" at bounding box center [810, 92] width 54 height 16
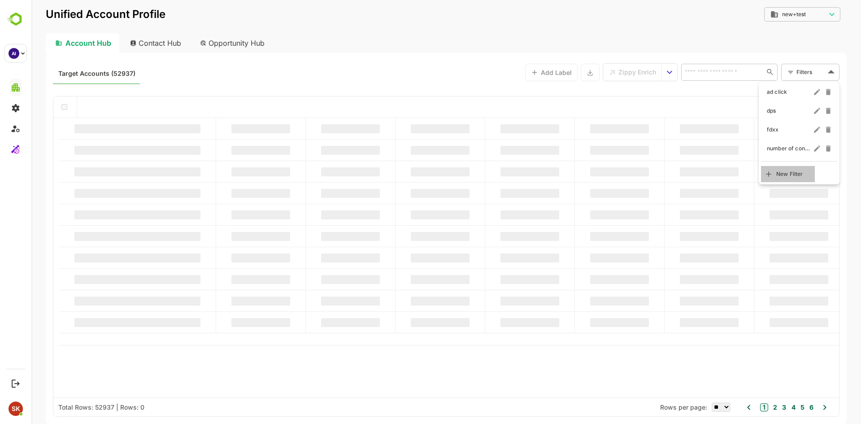
click at [788, 172] on span "New Filter" at bounding box center [789, 174] width 27 height 11
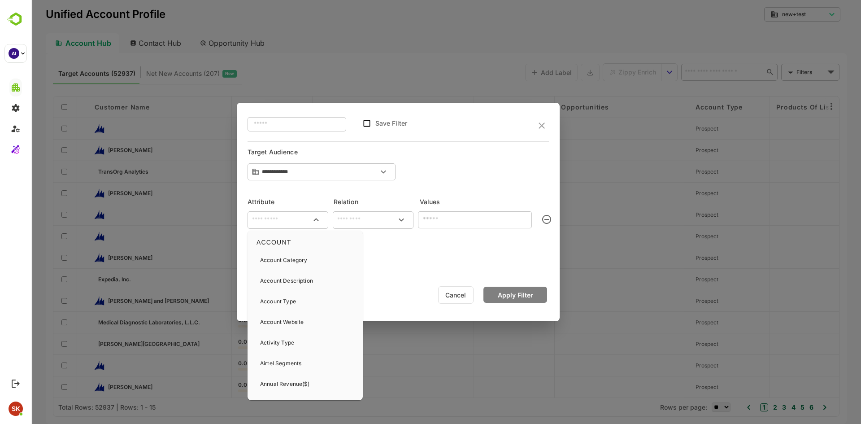
click at [281, 216] on input "text" at bounding box center [287, 219] width 77 height 11
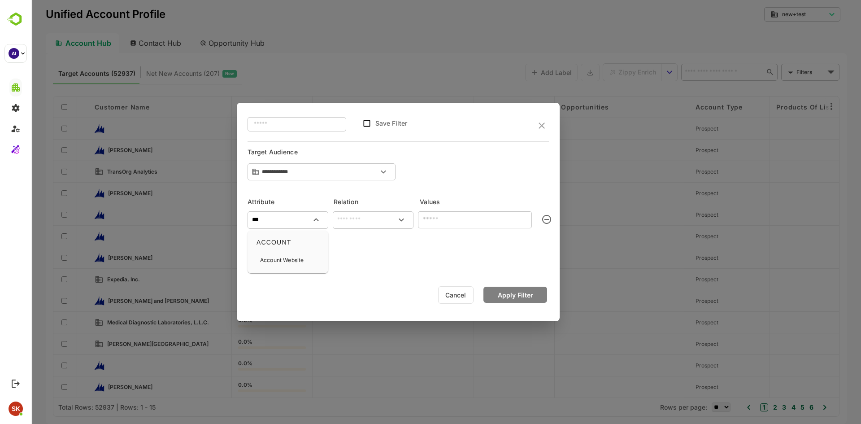
type input "****"
click at [281, 255] on div "Account Website" at bounding box center [281, 260] width 43 height 19
type input "**********"
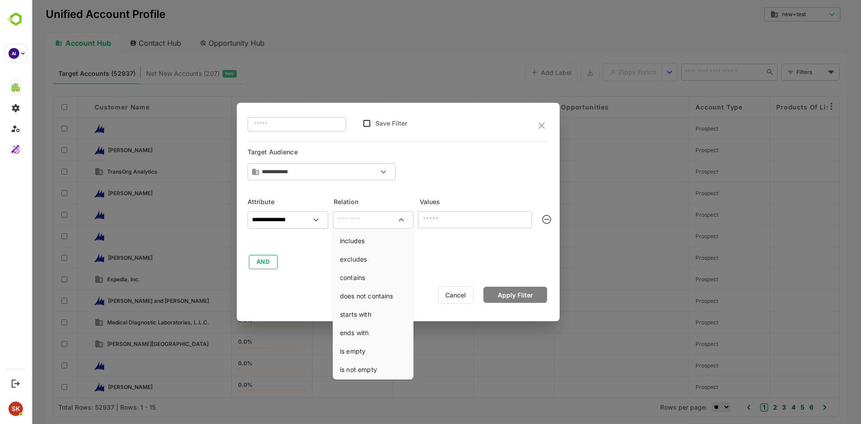
click at [388, 221] on input "text" at bounding box center [372, 219] width 77 height 11
click at [376, 275] on li "contains" at bounding box center [372, 277] width 77 height 17
type input "********"
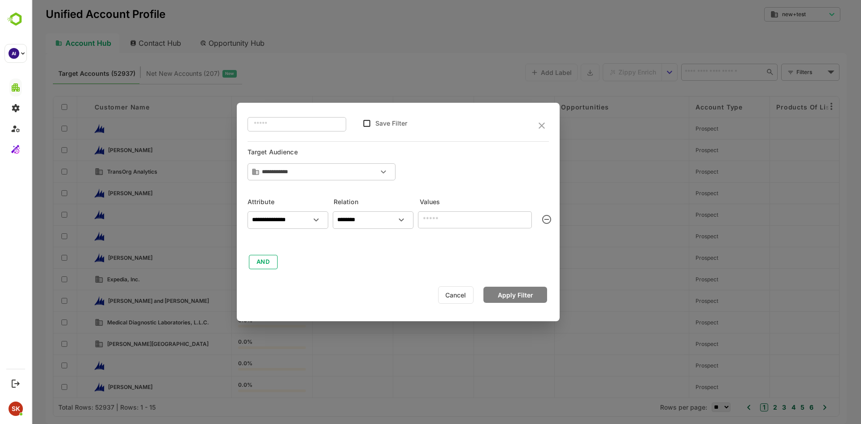
click at [459, 220] on input "text" at bounding box center [475, 219] width 114 height 17
type input "*****"
click at [524, 290] on button "Apply Filter" at bounding box center [515, 294] width 64 height 16
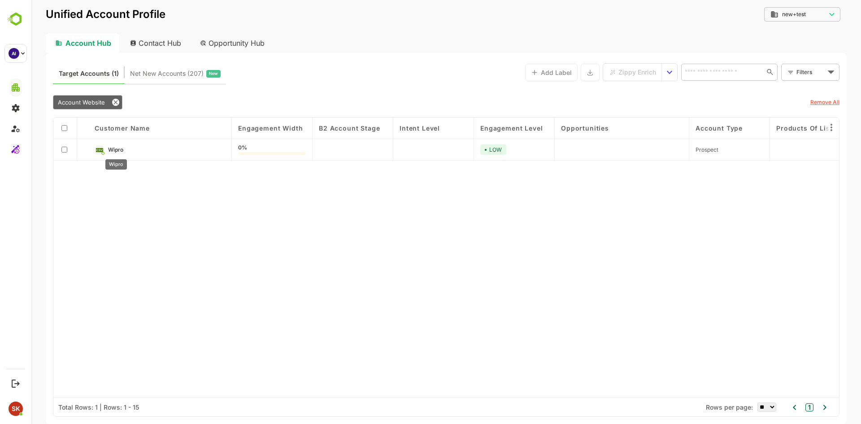
click at [110, 150] on span "Wipro" at bounding box center [115, 149] width 15 height 7
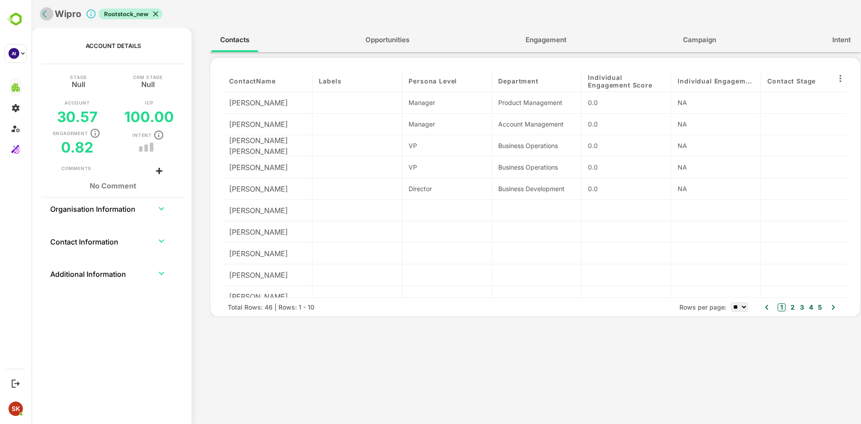
click at [49, 15] on icon "back" at bounding box center [46, 13] width 9 height 9
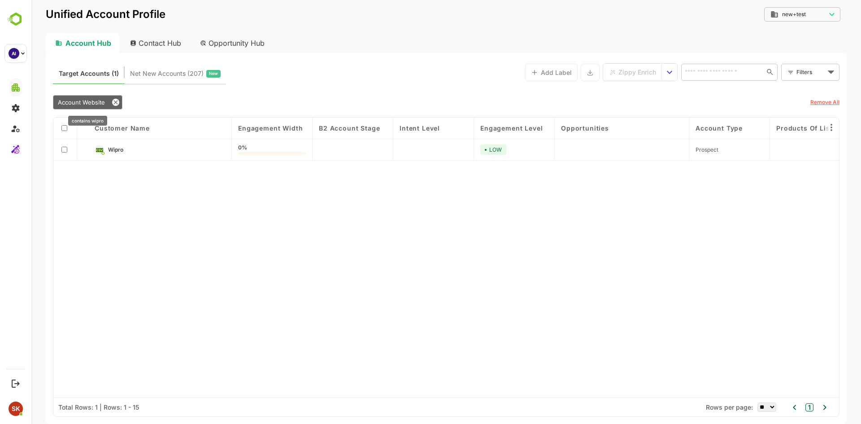
click at [114, 102] on icon at bounding box center [115, 102] width 7 height 7
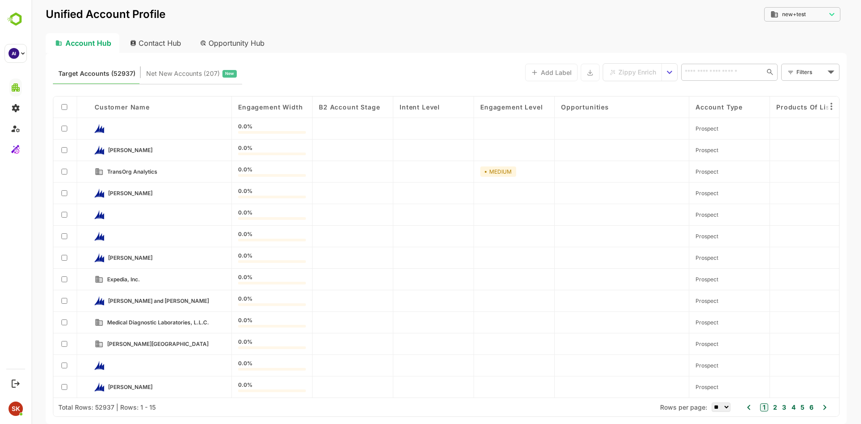
click at [68, 148] on div at bounding box center [65, 150] width 24 height 22
click at [638, 68] on span "Zippy Enrich" at bounding box center [637, 72] width 38 height 12
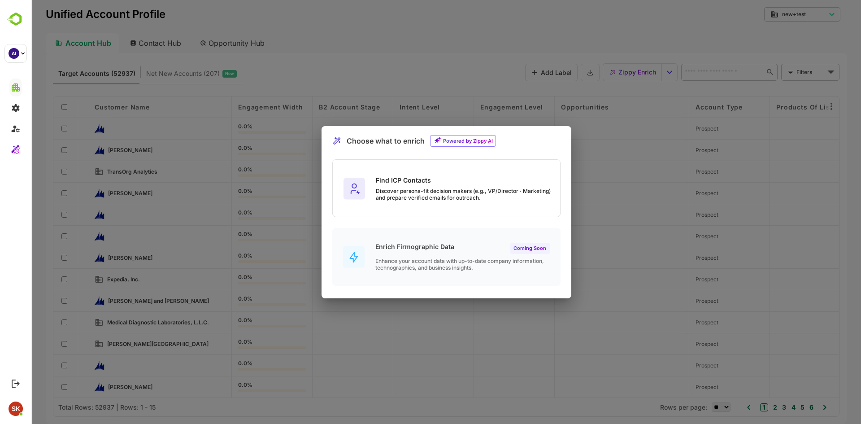
click at [270, 77] on div "Choose what to enrich Powered by Zippy AI Find ICP Contacts Discover persona-fi…" at bounding box center [445, 212] width 829 height 424
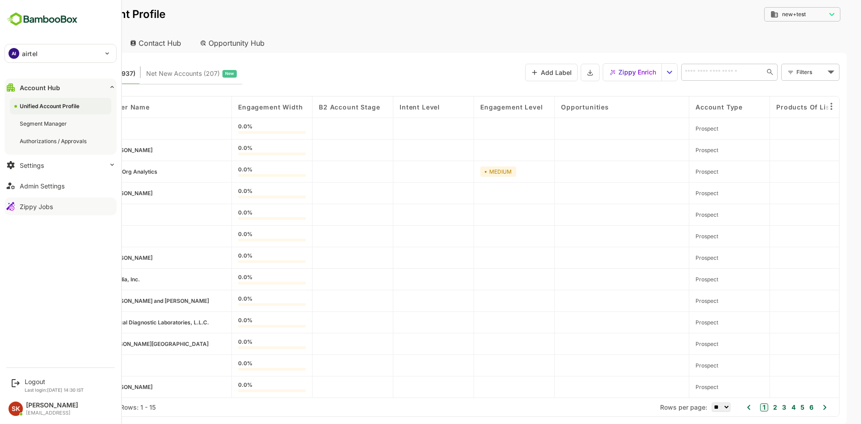
click at [56, 205] on button "Zippy Jobs" at bounding box center [60, 206] width 112 height 18
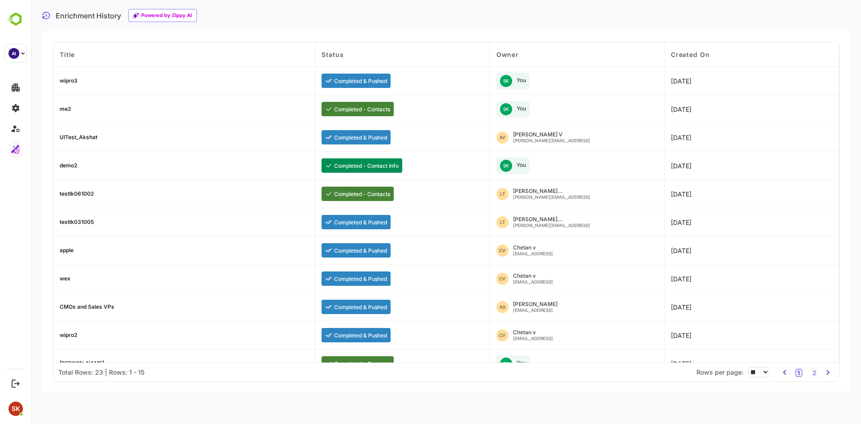
click at [68, 82] on div "wipro3" at bounding box center [69, 80] width 18 height 5
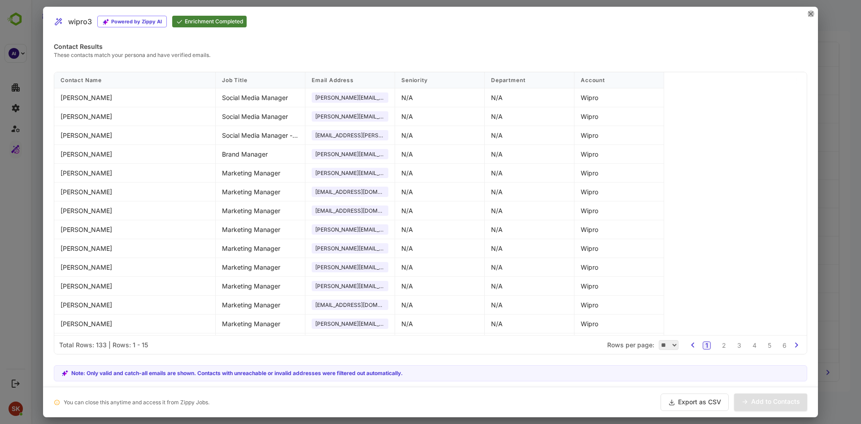
click at [808, 12] on icon "close" at bounding box center [810, 13] width 5 height 5
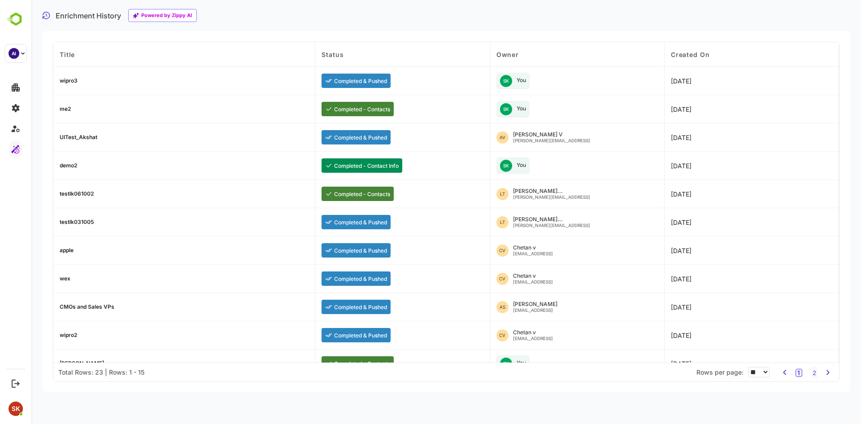
click at [68, 110] on div "me2" at bounding box center [65, 108] width 11 height 5
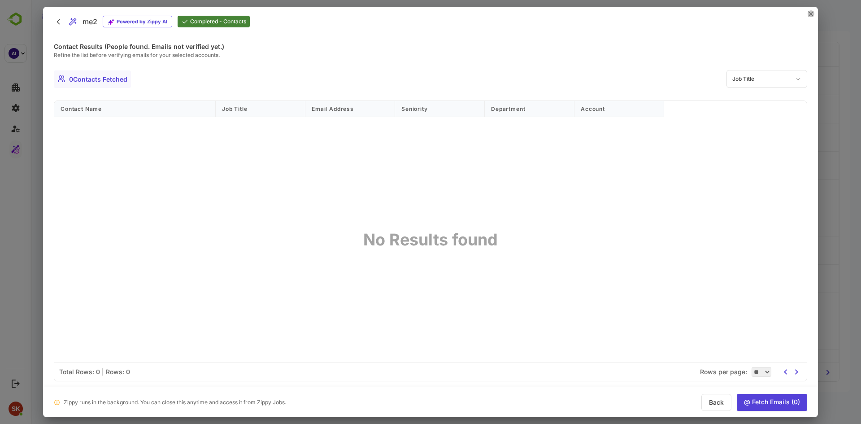
click at [809, 15] on icon "close" at bounding box center [810, 14] width 4 height 4
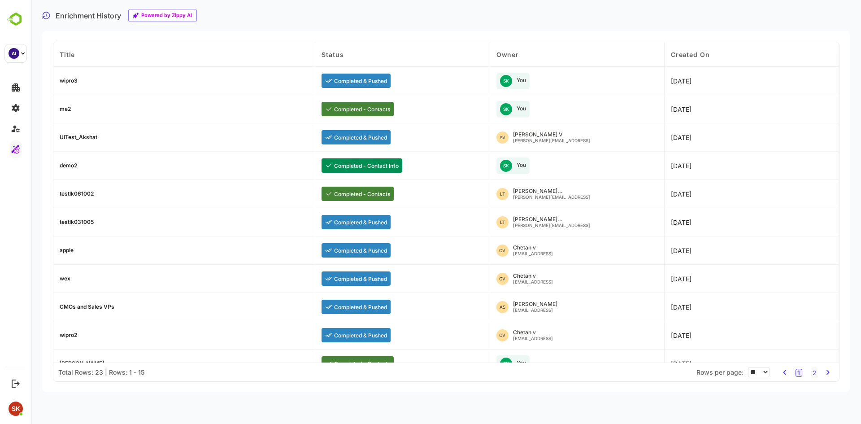
click at [72, 193] on div "testlk061002" at bounding box center [77, 193] width 34 height 5
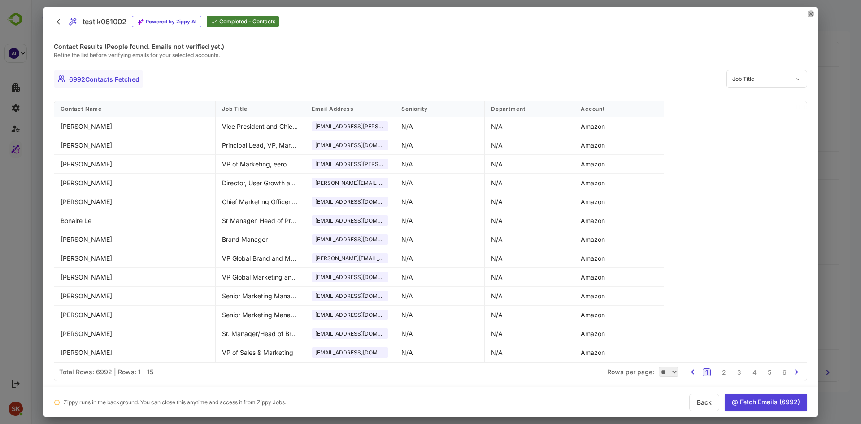
click at [809, 12] on icon "close" at bounding box center [810, 13] width 5 height 5
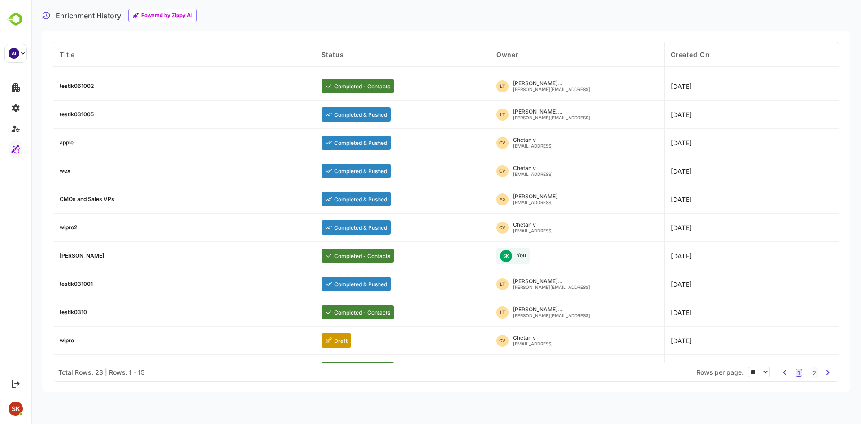
scroll to position [128, 0]
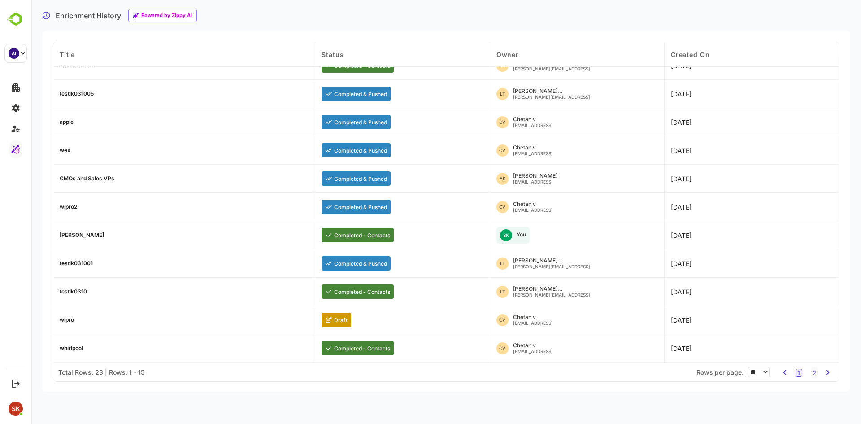
click at [74, 319] on div "wipro" at bounding box center [67, 319] width 14 height 5
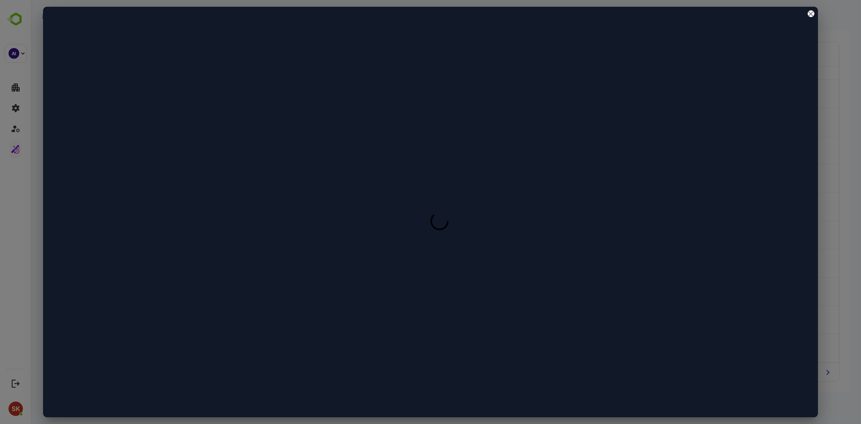
scroll to position [0, 0]
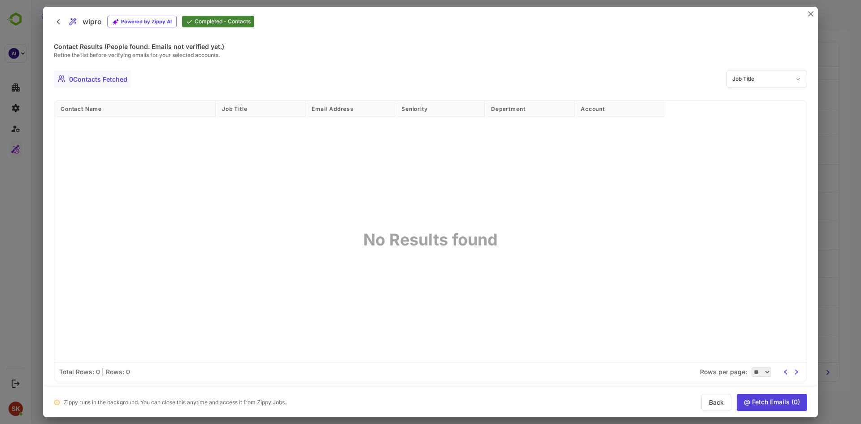
click at [807, 9] on div "wipro Powered by Zippy AI Completed - Contacts" at bounding box center [430, 22] width 775 height 30
click at [810, 13] on icon "close" at bounding box center [810, 14] width 4 height 4
